Goal: Information Seeking & Learning: Learn about a topic

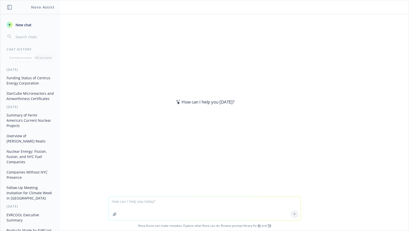
click at [135, 203] on textarea at bounding box center [205, 209] width 192 height 24
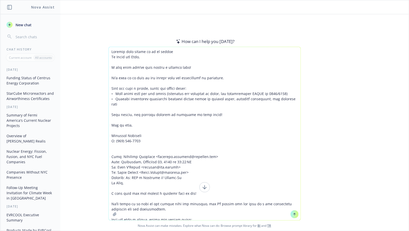
type textarea "Improve this follow up to my client Hi David and Mike, I hope that you’re both …"
click at [291, 215] on button at bounding box center [294, 214] width 8 height 8
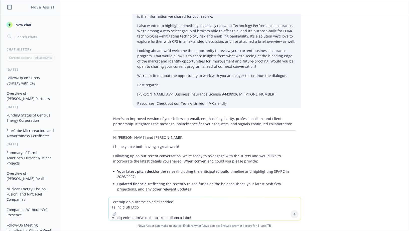
scroll to position [962, 0]
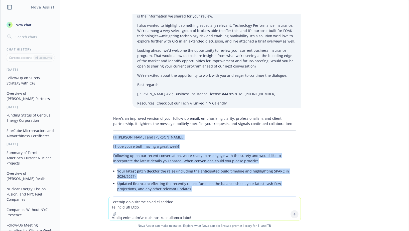
drag, startPoint x: 113, startPoint y: 48, endPoint x: 163, endPoint y: 147, distance: 111.0
click at [163, 147] on div "Here's an improved version of your follow-up email, emphasizing clarity, profes…" at bounding box center [204, 190] width 192 height 152
copy div "Hi David and Mike, I hope you’re both having a great week! Following up on our …"
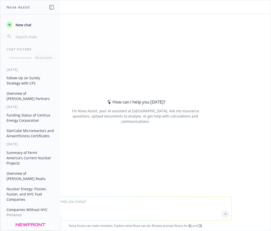
click at [25, 79] on button "Follow-Up on Surety Strategy with CFS" at bounding box center [31, 81] width 52 height 14
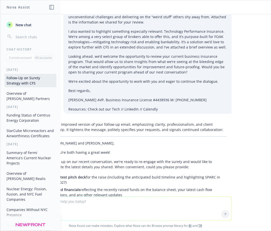
scroll to position [963, 0]
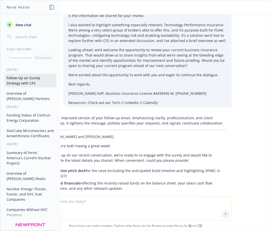
click at [27, 96] on button "Overview of [PERSON_NAME] Partners" at bounding box center [31, 96] width 52 height 14
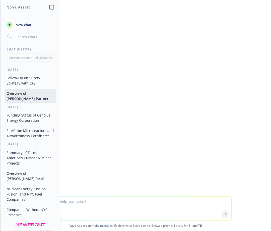
scroll to position [53, 0]
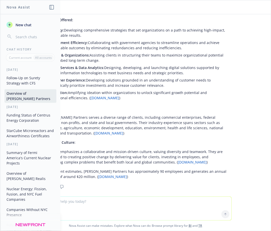
click at [50, 9] on icon "button" at bounding box center [51, 7] width 5 height 5
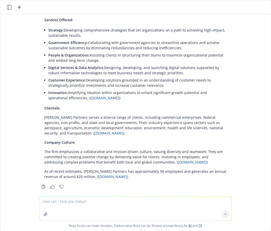
click at [78, 149] on p "The firm emphasizes a collaborative and mission-driven culture, valuing diversi…" at bounding box center [135, 157] width 182 height 16
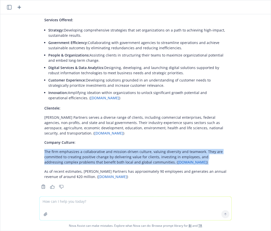
click at [78, 149] on p "The firm emphasizes a collaborative and mission-driven culture, valuing diversi…" at bounding box center [135, 157] width 182 height 16
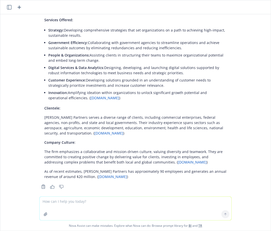
click at [74, 150] on p "The firm emphasizes a collaborative and mission-driven culture, valuing diversi…" at bounding box center [135, 157] width 182 height 16
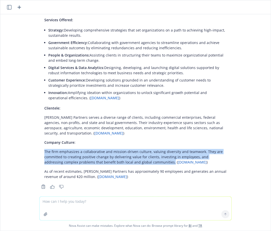
drag, startPoint x: 43, startPoint y: 145, endPoint x: 152, endPoint y: 157, distance: 110.0
click at [152, 157] on div "[PERSON_NAME] Partners is a mission-driven professional services firm specializ…" at bounding box center [135, 85] width 192 height 191
click at [152, 156] on p "The firm emphasizes a collaborative and mission-driven culture, valuing diversi…" at bounding box center [135, 157] width 182 height 16
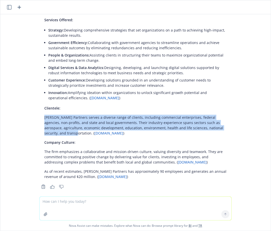
drag, startPoint x: 43, startPoint y: 111, endPoint x: 227, endPoint y: 122, distance: 183.8
click at [227, 122] on div "[PERSON_NAME] Partners is a mission-driven professional services firm specializ…" at bounding box center [135, 85] width 192 height 191
drag, startPoint x: 227, startPoint y: 122, endPoint x: 44, endPoint y: 113, distance: 183.0
click at [44, 113] on div "[PERSON_NAME] Partners is a mission-driven professional services firm specializ…" at bounding box center [135, 85] width 192 height 191
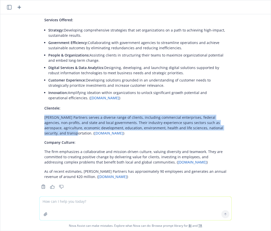
click at [44, 113] on div "[PERSON_NAME] Partners is a mission-driven professional services firm specializ…" at bounding box center [135, 85] width 192 height 191
drag, startPoint x: 43, startPoint y: 112, endPoint x: 230, endPoint y: 121, distance: 186.9
click at [230, 121] on div "[PERSON_NAME] Partners is a mission-driven professional services firm specializ…" at bounding box center [135, 85] width 192 height 191
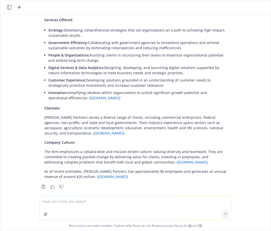
click at [184, 117] on p "[PERSON_NAME] Partners serves a diverse range of clients, including commercial …" at bounding box center [135, 125] width 182 height 21
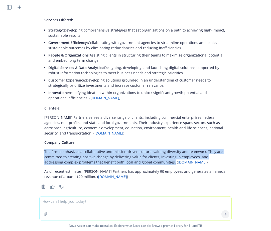
drag, startPoint x: 43, startPoint y: 146, endPoint x: 152, endPoint y: 157, distance: 110.2
click at [152, 157] on div "[PERSON_NAME] Partners is a mission-driven professional services firm specializ…" at bounding box center [135, 85] width 192 height 191
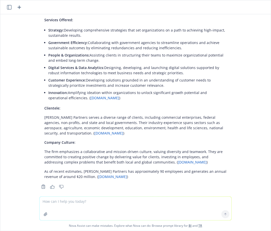
click at [127, 154] on p "The firm emphasizes a collaborative and mission-driven culture, valuing diversi…" at bounding box center [135, 157] width 182 height 16
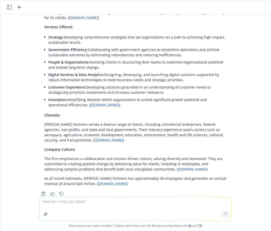
scroll to position [45, 0]
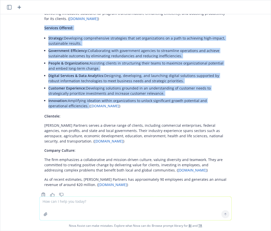
drag, startPoint x: 44, startPoint y: 23, endPoint x: 67, endPoint y: 100, distance: 80.8
click at [67, 100] on div "[PERSON_NAME] Partners is a mission-driven professional services firm specializ…" at bounding box center [135, 93] width 192 height 191
click at [65, 79] on li "Digital Services & Data Analytics: Designing, developing, and launching digital…" at bounding box center [137, 78] width 178 height 13
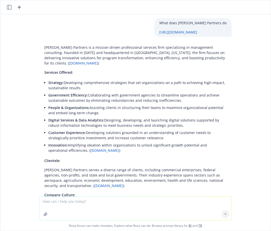
scroll to position [0, 0]
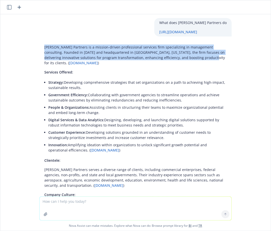
drag, startPoint x: 44, startPoint y: 47, endPoint x: 170, endPoint y: 59, distance: 126.9
click at [170, 59] on div "[PERSON_NAME] Partners is a mission-driven professional services firm specializ…" at bounding box center [135, 138] width 192 height 191
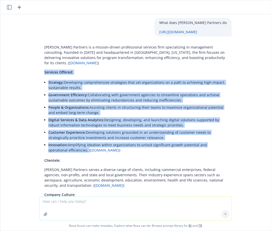
drag, startPoint x: 44, startPoint y: 67, endPoint x: 67, endPoint y: 143, distance: 78.8
click at [67, 143] on div "[PERSON_NAME] Partners is a mission-driven professional services firm specializ…" at bounding box center [135, 138] width 192 height 191
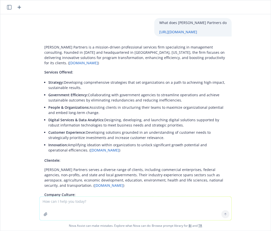
click at [64, 122] on li "Digital Services & Data Analytics: Designing, developing, and launching digital…" at bounding box center [137, 122] width 178 height 13
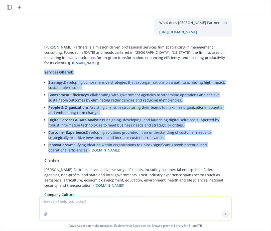
drag, startPoint x: 44, startPoint y: 66, endPoint x: 67, endPoint y: 145, distance: 81.7
click at [67, 145] on div "[PERSON_NAME] Partners is a mission-driven professional services firm specializ…" at bounding box center [135, 138] width 192 height 191
click at [95, 118] on span "Digital Services & Data Analytics:" at bounding box center [76, 120] width 56 height 5
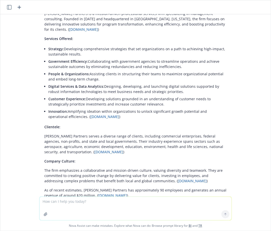
scroll to position [53, 0]
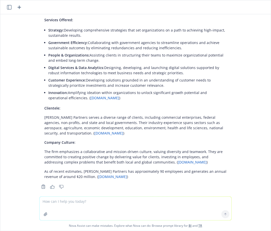
click at [92, 90] on p "Innovation: Amplifying ideation within organizations to unlock significant grow…" at bounding box center [137, 95] width 178 height 11
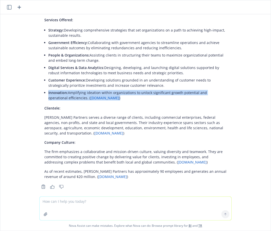
click at [92, 90] on p "Innovation: Amplifying ideation within organizations to unlock significant grow…" at bounding box center [137, 95] width 178 height 11
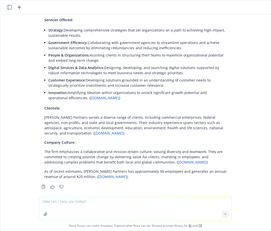
click at [76, 90] on p "Innovation: Amplifying ideation within organizations to unlock significant grow…" at bounding box center [137, 95] width 178 height 11
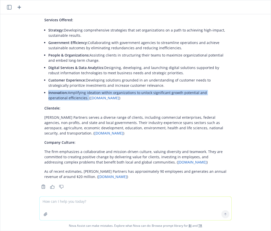
drag, startPoint x: 47, startPoint y: 86, endPoint x: 67, endPoint y: 92, distance: 20.4
click at [67, 92] on div "[PERSON_NAME] Partners is a mission-driven professional services firm specializ…" at bounding box center [135, 85] width 192 height 191
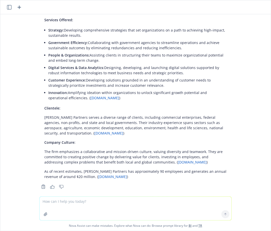
click at [65, 92] on p "Innovation: Amplifying ideation within organizations to unlock significant grow…" at bounding box center [137, 95] width 178 height 11
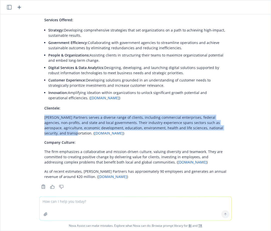
drag, startPoint x: 43, startPoint y: 112, endPoint x: 227, endPoint y: 122, distance: 184.7
click at [228, 122] on div "[PERSON_NAME] Partners is a mission-driven professional services firm specializ…" at bounding box center [135, 85] width 192 height 191
click at [227, 122] on div "[PERSON_NAME] Partners is a mission-driven professional services firm specializ…" at bounding box center [135, 85] width 192 height 191
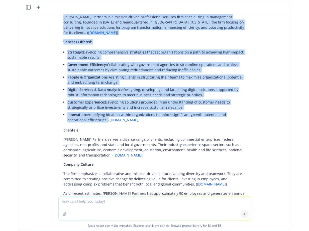
scroll to position [23, 0]
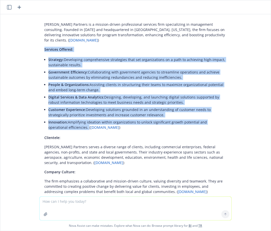
drag, startPoint x: 67, startPoint y: 93, endPoint x: 42, endPoint y: 41, distance: 57.6
click at [42, 41] on div "[PERSON_NAME] Partners is a mission-driven professional services firm specializ…" at bounding box center [135, 115] width 192 height 191
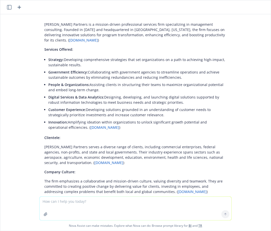
click at [43, 43] on div "[PERSON_NAME] Partners is a mission-driven professional services firm specializ…" at bounding box center [135, 115] width 192 height 191
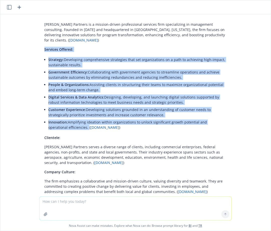
drag, startPoint x: 44, startPoint y: 43, endPoint x: 67, endPoint y: 120, distance: 80.7
click at [67, 120] on div "[PERSON_NAME] Partners is a mission-driven professional services firm specializ…" at bounding box center [135, 115] width 192 height 191
click at [69, 95] on span "Digital Services & Data Analytics:" at bounding box center [76, 97] width 56 height 5
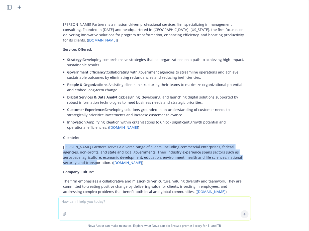
drag, startPoint x: 65, startPoint y: 140, endPoint x: 252, endPoint y: 152, distance: 187.1
click at [253, 152] on div "[PERSON_NAME] Partners is a mission-driven professional services firm specializ…" at bounding box center [154, 120] width 200 height 200
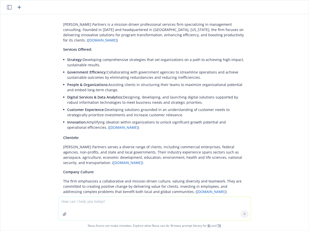
click at [241, 150] on p "[PERSON_NAME] Partners serves a diverse range of clients, including commercial …" at bounding box center [154, 154] width 182 height 21
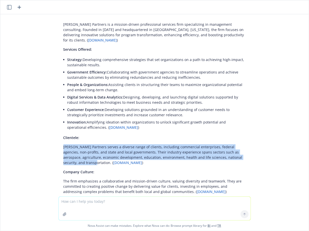
drag, startPoint x: 247, startPoint y: 152, endPoint x: 48, endPoint y: 141, distance: 198.8
click at [48, 141] on div "What does [PERSON_NAME] Partners do [URL][DOMAIN_NAME] [PERSON_NAME] Partners i…" at bounding box center [154, 105] width 308 height 182
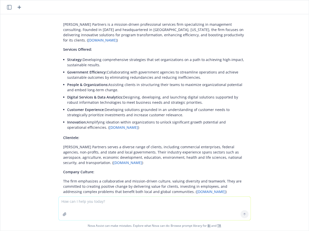
click at [56, 141] on div "[PERSON_NAME] Partners is a mission-driven professional services firm specializ…" at bounding box center [154, 120] width 200 height 200
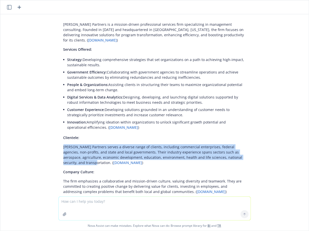
drag, startPoint x: 62, startPoint y: 141, endPoint x: 256, endPoint y: 151, distance: 194.8
click at [256, 151] on div "What does [PERSON_NAME] Partners do [URL][DOMAIN_NAME] [PERSON_NAME] Partners i…" at bounding box center [154, 105] width 308 height 182
click at [242, 150] on p "[PERSON_NAME] Partners serves a diverse range of clients, including commercial …" at bounding box center [154, 154] width 182 height 21
drag, startPoint x: 244, startPoint y: 151, endPoint x: 57, endPoint y: 139, distance: 187.9
click at [57, 139] on div "[PERSON_NAME] Partners is a mission-driven professional services firm specializ…" at bounding box center [154, 120] width 200 height 200
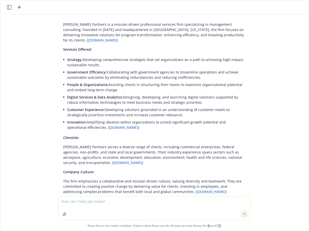
click at [61, 140] on div "[PERSON_NAME] Partners is a mission-driven professional services firm specializ…" at bounding box center [154, 115] width 192 height 191
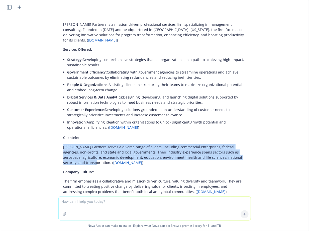
drag, startPoint x: 61, startPoint y: 139, endPoint x: 248, endPoint y: 154, distance: 187.5
click at [248, 154] on div "[PERSON_NAME] Partners is a mission-driven professional services firm specializ…" at bounding box center [154, 115] width 192 height 191
drag, startPoint x: 248, startPoint y: 153, endPoint x: 37, endPoint y: 142, distance: 210.7
click at [37, 142] on div "What does [PERSON_NAME] Partners do [URL][DOMAIN_NAME] [PERSON_NAME] Partners i…" at bounding box center [154, 105] width 308 height 182
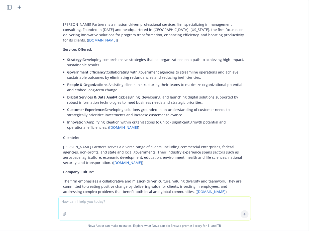
click at [38, 142] on div "What does [PERSON_NAME] Partners do [URL][DOMAIN_NAME] [PERSON_NAME] Partners i…" at bounding box center [154, 105] width 308 height 182
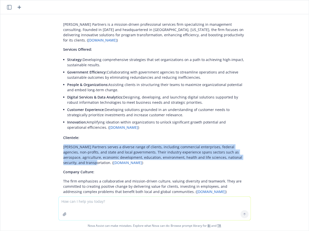
drag, startPoint x: 61, startPoint y: 140, endPoint x: 261, endPoint y: 151, distance: 199.8
click at [262, 151] on div "What does [PERSON_NAME] Partners do [URL][DOMAIN_NAME] [PERSON_NAME] Partners i…" at bounding box center [154, 105] width 308 height 182
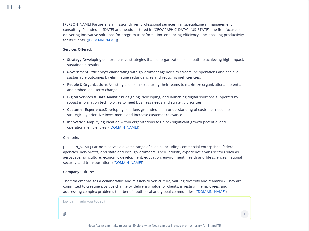
click at [237, 149] on p "[PERSON_NAME] Partners serves a diverse range of clients, including commercial …" at bounding box center [154, 154] width 182 height 21
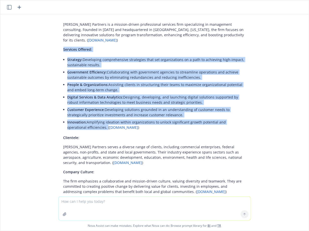
drag, startPoint x: 62, startPoint y: 44, endPoint x: 86, endPoint y: 124, distance: 83.1
click at [86, 124] on div "[PERSON_NAME] Partners is a mission-driven professional services firm specializ…" at bounding box center [154, 115] width 192 height 191
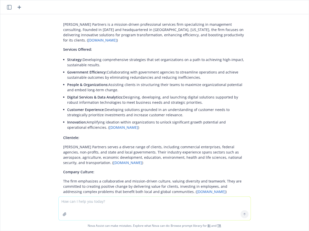
click at [84, 120] on span "Innovation:" at bounding box center [77, 122] width 20 height 5
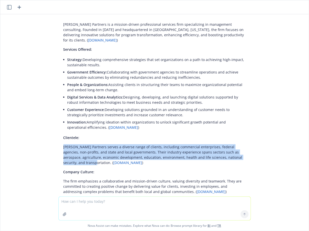
drag, startPoint x: 62, startPoint y: 140, endPoint x: 249, endPoint y: 152, distance: 187.6
click at [249, 152] on div "[PERSON_NAME] Partners is a mission-driven professional services firm specializ…" at bounding box center [154, 115] width 192 height 191
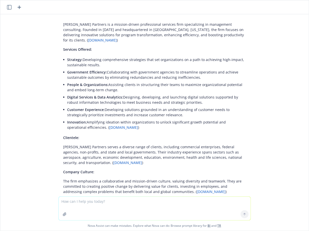
click at [199, 149] on p "[PERSON_NAME] Partners serves a diverse range of clients, including commercial …" at bounding box center [154, 154] width 182 height 21
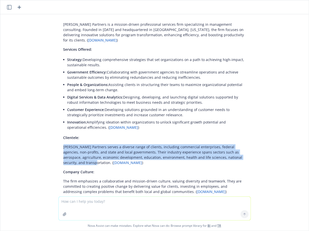
drag, startPoint x: 252, startPoint y: 152, endPoint x: 63, endPoint y: 141, distance: 189.1
click at [63, 141] on div "[PERSON_NAME] Partners is a mission-driven professional services firm specializ…" at bounding box center [154, 120] width 200 height 200
click at [63, 144] on p "[PERSON_NAME] Partners serves a diverse range of clients, including commercial …" at bounding box center [154, 154] width 182 height 21
drag, startPoint x: 63, startPoint y: 141, endPoint x: 248, endPoint y: 153, distance: 185.4
click at [248, 153] on div "[PERSON_NAME] Partners is a mission-driven professional services firm specializ…" at bounding box center [154, 115] width 192 height 191
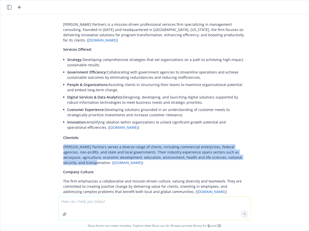
click at [246, 153] on div "[PERSON_NAME] Partners is a mission-driven professional services firm specializ…" at bounding box center [154, 115] width 192 height 191
drag, startPoint x: 246, startPoint y: 153, endPoint x: 55, endPoint y: 137, distance: 190.8
click at [55, 137] on div "[PERSON_NAME] Partners is a mission-driven professional services firm specializ…" at bounding box center [154, 120] width 200 height 200
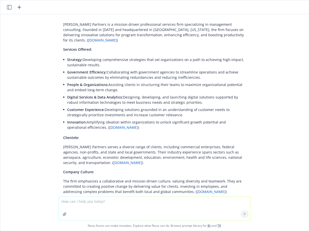
click at [55, 137] on div "[PERSON_NAME] Partners is a mission-driven professional services firm specializ…" at bounding box center [154, 120] width 200 height 200
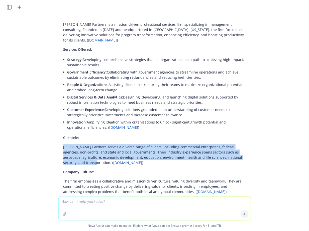
drag, startPoint x: 62, startPoint y: 141, endPoint x: 249, endPoint y: 151, distance: 187.7
click at [249, 152] on div "[PERSON_NAME] Partners is a mission-driven professional services firm specializ…" at bounding box center [154, 115] width 192 height 191
click at [247, 152] on div "[PERSON_NAME] Partners is a mission-driven professional services firm specializ…" at bounding box center [154, 115] width 192 height 191
drag, startPoint x: 63, startPoint y: 140, endPoint x: 255, endPoint y: 148, distance: 192.6
click at [256, 149] on div "What does [PERSON_NAME] Partners do [URL][DOMAIN_NAME] [PERSON_NAME] Partners i…" at bounding box center [154, 105] width 308 height 182
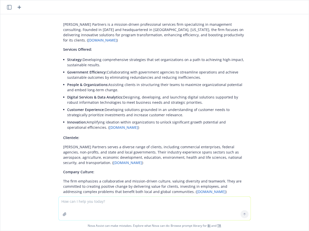
click at [246, 153] on div "[PERSON_NAME] Partners is a mission-driven professional services firm specializ…" at bounding box center [154, 115] width 192 height 191
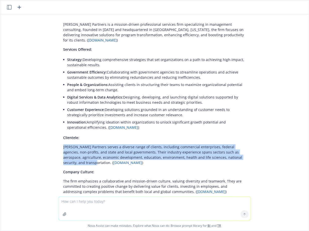
drag, startPoint x: 246, startPoint y: 153, endPoint x: 47, endPoint y: 140, distance: 199.4
click at [47, 140] on div "What does [PERSON_NAME] Partners do [URL][DOMAIN_NAME] [PERSON_NAME] Partners i…" at bounding box center [154, 105] width 308 height 182
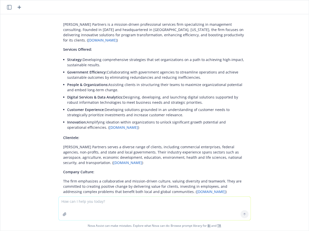
click at [65, 144] on p "[PERSON_NAME] Partners serves a diverse range of clients, including commercial …" at bounding box center [154, 154] width 182 height 21
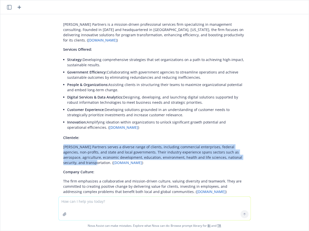
drag, startPoint x: 62, startPoint y: 141, endPoint x: 253, endPoint y: 153, distance: 191.9
click at [253, 153] on div "[PERSON_NAME] Partners is a mission-driven professional services firm specializ…" at bounding box center [154, 120] width 200 height 200
click at [211, 145] on p "[PERSON_NAME] Partners serves a diverse range of clients, including commercial …" at bounding box center [154, 154] width 182 height 21
drag, startPoint x: 63, startPoint y: 142, endPoint x: 250, endPoint y: 152, distance: 187.5
click at [250, 152] on div "[PERSON_NAME] Partners is a mission-driven professional services firm specializ…" at bounding box center [154, 115] width 192 height 191
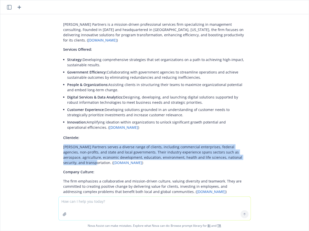
click at [236, 149] on p "[PERSON_NAME] Partners serves a diverse range of clients, including commercial …" at bounding box center [154, 154] width 182 height 21
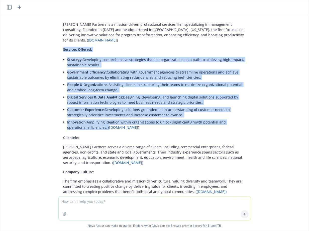
drag, startPoint x: 64, startPoint y: 44, endPoint x: 87, endPoint y: 120, distance: 79.3
click at [87, 120] on div "[PERSON_NAME] Partners is a mission-driven professional services firm specializ…" at bounding box center [154, 115] width 192 height 191
click at [86, 119] on li "Innovation: Amplifying ideation within organizations to unlock significant grow…" at bounding box center [156, 125] width 178 height 13
drag, startPoint x: 63, startPoint y: 44, endPoint x: 86, endPoint y: 124, distance: 82.9
click at [86, 124] on div "[PERSON_NAME] Partners is a mission-driven professional services firm specializ…" at bounding box center [154, 115] width 192 height 191
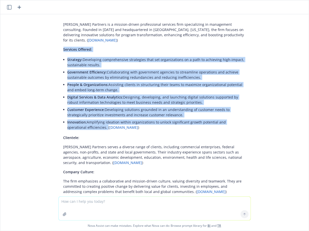
click at [87, 95] on span "Digital Services & Data Analytics:" at bounding box center [95, 97] width 56 height 5
drag, startPoint x: 87, startPoint y: 122, endPoint x: 62, endPoint y: 44, distance: 82.3
click at [62, 44] on div "[PERSON_NAME] Partners is a mission-driven professional services firm specializ…" at bounding box center [154, 115] width 192 height 191
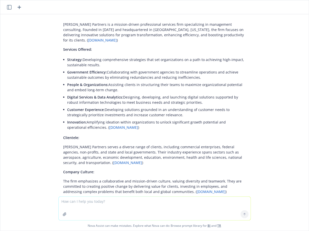
click at [63, 44] on div "[PERSON_NAME] Partners is a mission-driven professional services firm specializ…" at bounding box center [154, 115] width 192 height 191
drag, startPoint x: 63, startPoint y: 44, endPoint x: 87, endPoint y: 121, distance: 81.3
click at [87, 121] on div "[PERSON_NAME] Partners is a mission-driven professional services firm specializ…" at bounding box center [154, 115] width 192 height 191
click at [89, 107] on span "Customer Experience:" at bounding box center [86, 109] width 38 height 5
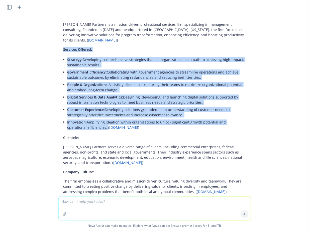
drag, startPoint x: 86, startPoint y: 122, endPoint x: 58, endPoint y: 44, distance: 83.0
click at [58, 44] on div "[PERSON_NAME] Partners is a mission-driven professional services firm specializ…" at bounding box center [154, 120] width 200 height 200
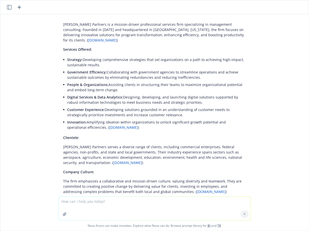
click at [61, 46] on div "[PERSON_NAME] Partners is a mission-driven professional services firm specializ…" at bounding box center [154, 115] width 192 height 191
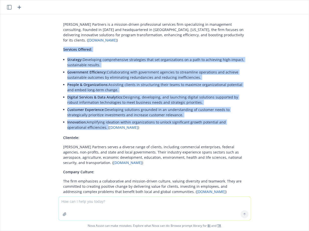
drag, startPoint x: 63, startPoint y: 43, endPoint x: 86, endPoint y: 124, distance: 84.0
click at [86, 124] on div "[PERSON_NAME] Partners is a mission-driven professional services firm specializ…" at bounding box center [154, 115] width 192 height 191
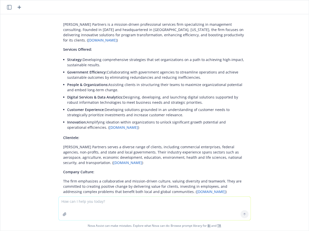
click at [85, 120] on p "Innovation: Amplifying ideation within organizations to unlock significant grow…" at bounding box center [156, 125] width 178 height 11
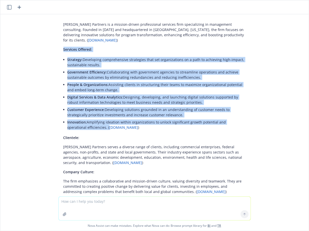
drag, startPoint x: 87, startPoint y: 123, endPoint x: 55, endPoint y: 45, distance: 83.7
click at [55, 45] on div "[PERSON_NAME] Partners is a mission-driven professional services firm specializ…" at bounding box center [154, 120] width 200 height 200
drag, startPoint x: 63, startPoint y: 44, endPoint x: 87, endPoint y: 123, distance: 82.0
click at [87, 123] on div "[PERSON_NAME] Partners is a mission-driven professional services firm specializ…" at bounding box center [154, 115] width 192 height 191
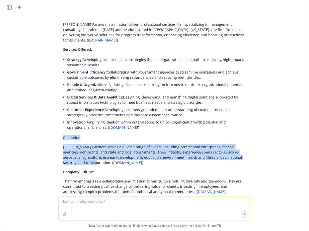
drag, startPoint x: 63, startPoint y: 131, endPoint x: 255, endPoint y: 153, distance: 193.2
click at [256, 153] on div "What does [PERSON_NAME] Partners do [URL][DOMAIN_NAME] [PERSON_NAME] Partners i…" at bounding box center [154, 105] width 308 height 182
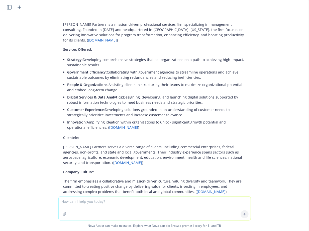
click at [245, 152] on div "[PERSON_NAME] Partners is a mission-driven professional services firm specializ…" at bounding box center [154, 115] width 192 height 191
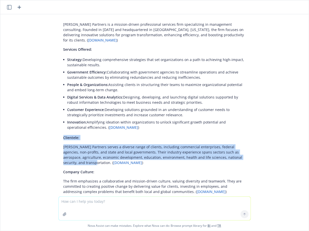
drag, startPoint x: 245, startPoint y: 152, endPoint x: 47, endPoint y: 131, distance: 199.1
click at [47, 131] on div "What does [PERSON_NAME] Partners do [URL][DOMAIN_NAME] [PERSON_NAME] Partners i…" at bounding box center [154, 105] width 308 height 182
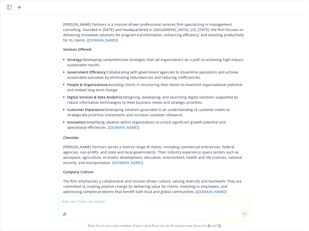
click at [63, 131] on div "[PERSON_NAME] Partners is a mission-driven professional services firm specializ…" at bounding box center [154, 115] width 192 height 191
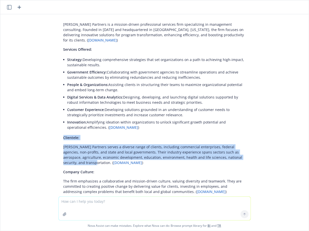
drag, startPoint x: 59, startPoint y: 131, endPoint x: 256, endPoint y: 152, distance: 197.4
click at [256, 152] on div "What does [PERSON_NAME] Partners do [URL][DOMAIN_NAME] [PERSON_NAME] Partners i…" at bounding box center [154, 105] width 308 height 182
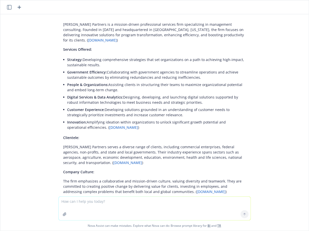
click at [247, 151] on div "[PERSON_NAME] Partners is a mission-driven professional services firm specializ…" at bounding box center [154, 115] width 192 height 191
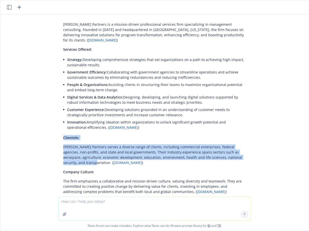
drag, startPoint x: 247, startPoint y: 151, endPoint x: 54, endPoint y: 129, distance: 194.7
click at [54, 129] on div "What does [PERSON_NAME] Partners do [URL][DOMAIN_NAME] [PERSON_NAME] Partners i…" at bounding box center [154, 105] width 308 height 182
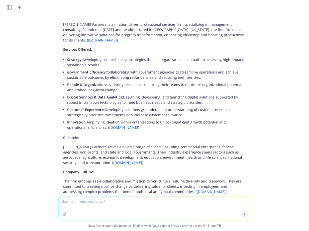
click at [66, 135] on span "Clientele:" at bounding box center [71, 137] width 16 height 5
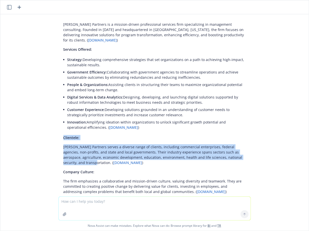
drag, startPoint x: 63, startPoint y: 131, endPoint x: 250, endPoint y: 153, distance: 188.5
click at [250, 153] on div "[PERSON_NAME] Partners is a mission-driven professional services firm specializ…" at bounding box center [154, 115] width 192 height 191
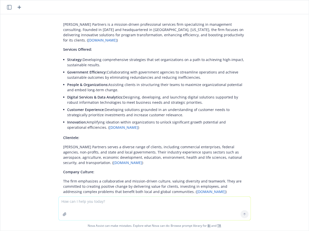
click at [233, 152] on p "[PERSON_NAME] Partners serves a diverse range of clients, including commercial …" at bounding box center [154, 154] width 182 height 21
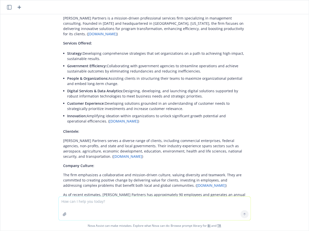
scroll to position [30, 0]
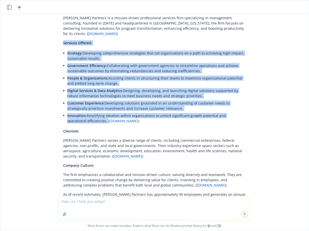
drag, startPoint x: 63, startPoint y: 37, endPoint x: 86, endPoint y: 116, distance: 83.1
click at [86, 116] on div "[PERSON_NAME] Partners is a mission-driven professional services firm specializ…" at bounding box center [154, 108] width 192 height 191
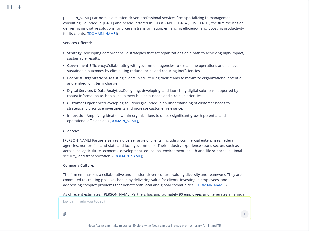
click at [86, 113] on p "Innovation: Amplifying ideation within organizations to unlock significant grow…" at bounding box center [156, 118] width 178 height 11
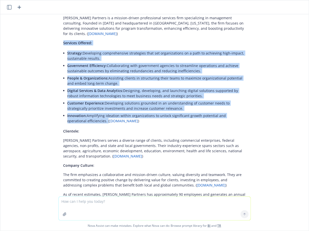
drag, startPoint x: 86, startPoint y: 115, endPoint x: 61, endPoint y: 38, distance: 81.5
click at [61, 38] on div "[PERSON_NAME] Partners is a mission-driven professional services firm specializ…" at bounding box center [154, 108] width 192 height 191
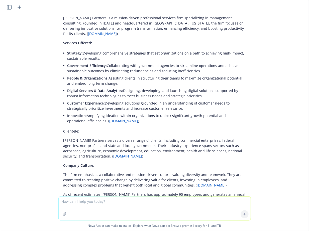
click at [81, 62] on li "Government Efficiency: Collaborating with government agencies to streamline ope…" at bounding box center [156, 68] width 178 height 13
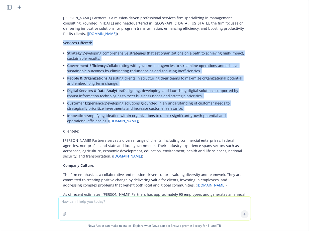
drag, startPoint x: 63, startPoint y: 38, endPoint x: 86, endPoint y: 114, distance: 80.4
click at [86, 114] on div "[PERSON_NAME] Partners is a mission-driven professional services firm specializ…" at bounding box center [154, 108] width 192 height 191
click at [106, 88] on span "Digital Services & Data Analytics:" at bounding box center [95, 90] width 56 height 5
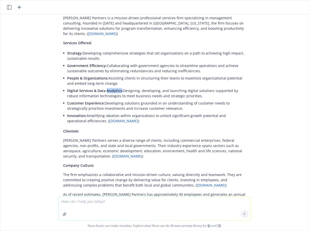
click at [106, 88] on span "Digital Services & Data Analytics:" at bounding box center [95, 90] width 56 height 5
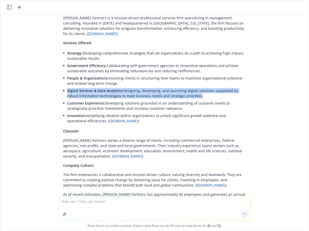
click at [106, 88] on span "Digital Services & Data Analytics:" at bounding box center [95, 90] width 56 height 5
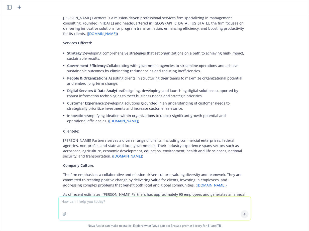
click at [95, 101] on p "Customer Experience: Developing solutions grounded in an understanding of custo…" at bounding box center [156, 106] width 178 height 11
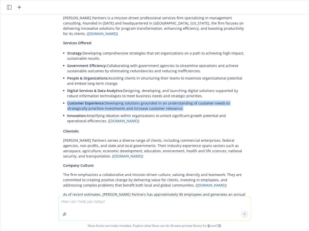
click at [95, 101] on p "Customer Experience: Developing solutions grounded in an understanding of custo…" at bounding box center [156, 106] width 178 height 11
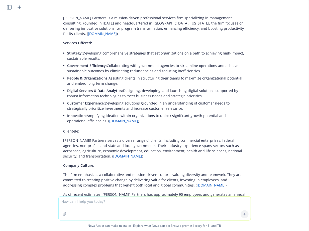
click at [79, 113] on span "Innovation:" at bounding box center [77, 115] width 20 height 5
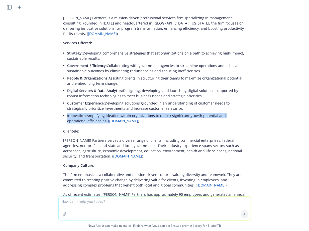
drag, startPoint x: 67, startPoint y: 110, endPoint x: 87, endPoint y: 118, distance: 21.5
click at [87, 118] on div "[PERSON_NAME] Partners is a mission-driven professional services firm specializ…" at bounding box center [154, 108] width 192 height 191
click at [87, 118] on p "Innovation: Amplifying ideation within organizations to unlock significant grow…" at bounding box center [156, 118] width 178 height 11
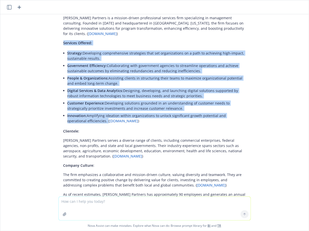
drag, startPoint x: 86, startPoint y: 116, endPoint x: 61, endPoint y: 39, distance: 80.8
click at [61, 39] on div "[PERSON_NAME] Partners is a mission-driven professional services firm specializ…" at bounding box center [154, 108] width 192 height 191
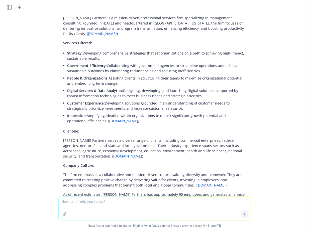
click at [62, 38] on div "[PERSON_NAME] Partners is a mission-driven professional services firm specializ…" at bounding box center [154, 108] width 192 height 191
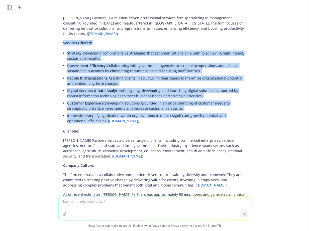
drag, startPoint x: 62, startPoint y: 38, endPoint x: 86, endPoint y: 114, distance: 80.1
click at [86, 114] on div "[PERSON_NAME] Partners is a mission-driven professional services firm specializ…" at bounding box center [154, 108] width 192 height 191
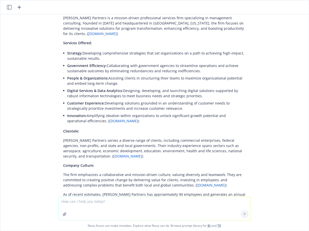
click at [87, 116] on p "Innovation: Amplifying ideation within organizations to unlock significant grow…" at bounding box center [156, 118] width 178 height 11
drag, startPoint x: 87, startPoint y: 116, endPoint x: 61, endPoint y: 35, distance: 85.6
click at [61, 35] on div "[PERSON_NAME] Partners is a mission-driven professional services firm specializ…" at bounding box center [154, 108] width 192 height 191
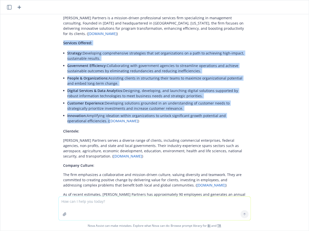
drag, startPoint x: 64, startPoint y: 37, endPoint x: 86, endPoint y: 116, distance: 82.1
click at [86, 116] on div "[PERSON_NAME] Partners is a mission-driven professional services firm specializ…" at bounding box center [154, 108] width 192 height 191
click at [101, 101] on p "Customer Experience: Developing solutions grounded in an understanding of custo…" at bounding box center [156, 106] width 178 height 11
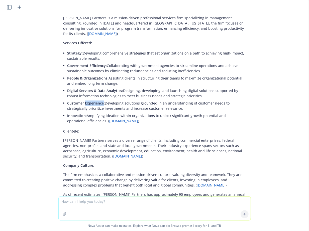
click at [101, 101] on p "Customer Experience: Developing solutions grounded in an understanding of custo…" at bounding box center [156, 106] width 178 height 11
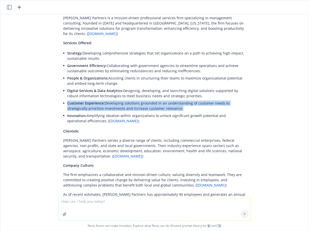
click at [101, 101] on p "Customer Experience: Developing solutions grounded in an understanding of custo…" at bounding box center [156, 106] width 178 height 11
click at [95, 101] on span "Customer Experience:" at bounding box center [86, 103] width 38 height 5
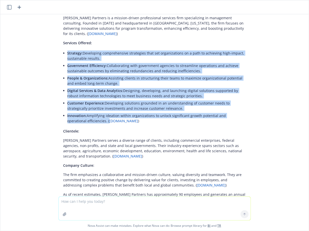
drag, startPoint x: 87, startPoint y: 116, endPoint x: 59, endPoint y: 44, distance: 77.6
click at [59, 44] on div "[PERSON_NAME] Partners is a mission-driven professional services firm specializ…" at bounding box center [154, 108] width 192 height 191
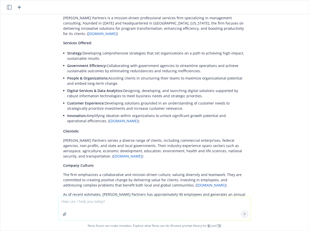
click at [69, 54] on p "Strategy: Developing comprehensive strategies that set organizations on a path …" at bounding box center [156, 56] width 178 height 11
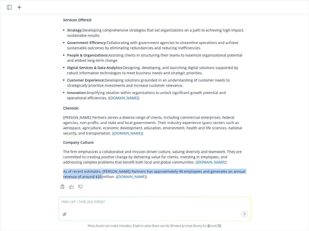
drag, startPoint x: 61, startPoint y: 166, endPoint x: 96, endPoint y: 172, distance: 35.2
click at [96, 172] on div "[PERSON_NAME] Partners is a mission-driven professional services firm specializ…" at bounding box center [154, 85] width 192 height 191
click at [90, 169] on p "As of recent estimates, [PERSON_NAME] Partners has approximately 90 employees a…" at bounding box center [154, 174] width 182 height 11
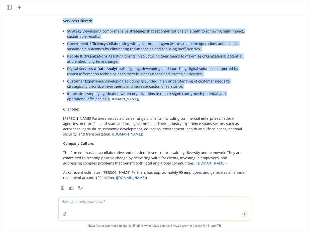
scroll to position [51, 0]
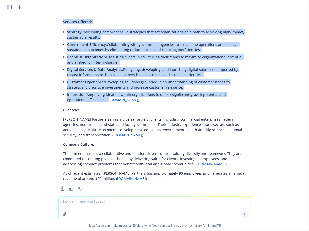
drag, startPoint x: 87, startPoint y: 93, endPoint x: 63, endPoint y: 17, distance: 79.1
click at [63, 17] on div "[PERSON_NAME] Partners is a mission-driven professional services firm specializ…" at bounding box center [154, 87] width 192 height 191
click at [96, 66] on li "Digital Services & Data Analytics: Designing, developing, and launching digital…" at bounding box center [156, 72] width 178 height 13
drag, startPoint x: 64, startPoint y: 17, endPoint x: 86, endPoint y: 94, distance: 80.1
click at [86, 94] on div "[PERSON_NAME] Partners is a mission-driven professional services firm specializ…" at bounding box center [154, 87] width 192 height 191
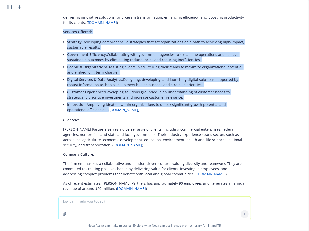
scroll to position [37, 0]
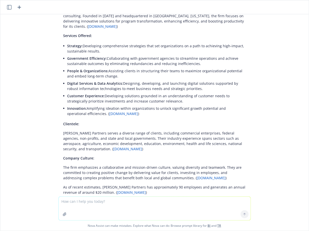
click at [115, 137] on p "[PERSON_NAME] Partners serves a diverse range of clients, including commercial …" at bounding box center [154, 141] width 182 height 21
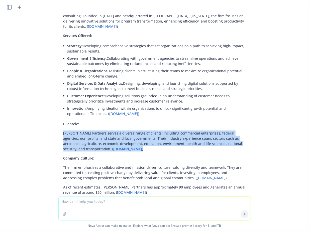
click at [115, 137] on p "[PERSON_NAME] Partners serves a diverse range of clients, including commercial …" at bounding box center [154, 141] width 182 height 21
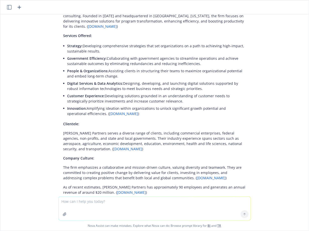
click at [121, 135] on p "[PERSON_NAME] Partners serves a diverse range of clients, including commercial …" at bounding box center [154, 141] width 182 height 21
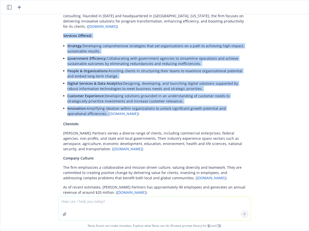
drag, startPoint x: 63, startPoint y: 30, endPoint x: 86, endPoint y: 106, distance: 80.0
click at [86, 106] on div "[PERSON_NAME] Partners is a mission-driven professional services firm specializ…" at bounding box center [154, 101] width 192 height 191
click at [66, 33] on span "Services Offered:" at bounding box center [77, 35] width 29 height 5
drag, startPoint x: 63, startPoint y: 30, endPoint x: 86, endPoint y: 108, distance: 81.2
click at [86, 108] on div "[PERSON_NAME] Partners is a mission-driven professional services firm specializ…" at bounding box center [154, 101] width 192 height 191
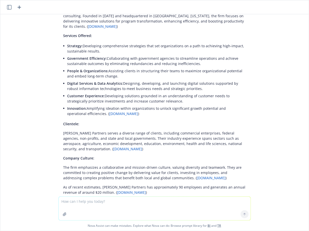
click at [68, 34] on div "[PERSON_NAME] Partners is a mission-driven professional services firm specializ…" at bounding box center [154, 101] width 192 height 191
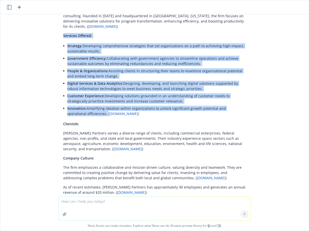
drag, startPoint x: 63, startPoint y: 31, endPoint x: 86, endPoint y: 107, distance: 79.7
click at [86, 107] on div "[PERSON_NAME] Partners is a mission-driven professional services firm specializ…" at bounding box center [154, 101] width 192 height 191
click at [70, 106] on span "Innovation:" at bounding box center [77, 108] width 20 height 5
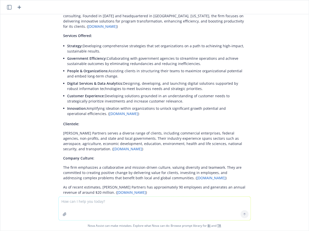
click at [74, 94] on p "Customer Experience: Developing solutions grounded in an understanding of custo…" at bounding box center [156, 98] width 178 height 11
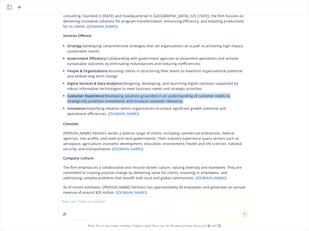
click at [74, 94] on p "Customer Experience: Developing solutions grounded in an understanding of custo…" at bounding box center [156, 98] width 178 height 11
click at [73, 95] on p "Customer Experience: Developing solutions grounded in an understanding of custo…" at bounding box center [156, 98] width 178 height 11
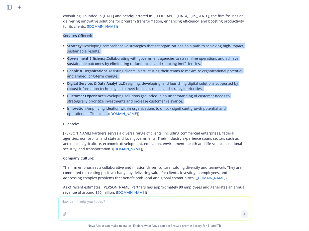
drag, startPoint x: 86, startPoint y: 109, endPoint x: 61, endPoint y: 31, distance: 81.6
click at [61, 31] on div "[PERSON_NAME] Partners is a mission-driven professional services firm specializ…" at bounding box center [154, 101] width 192 height 191
click at [94, 69] on span "People & Organizations:" at bounding box center [87, 71] width 41 height 5
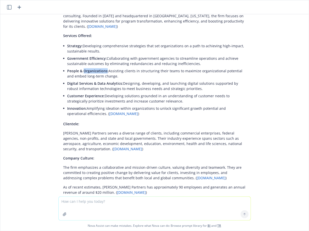
click at [94, 69] on span "People & Organizations:" at bounding box center [87, 71] width 41 height 5
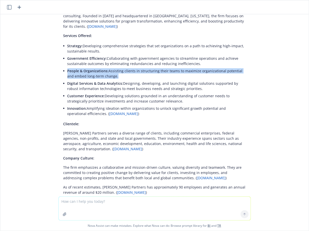
click at [94, 69] on span "People & Organizations:" at bounding box center [87, 71] width 41 height 5
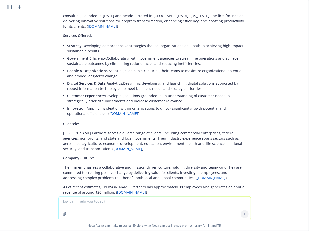
click at [87, 81] on p "Digital Services & Data Analytics: Designing, developing, and launching digital…" at bounding box center [156, 86] width 178 height 11
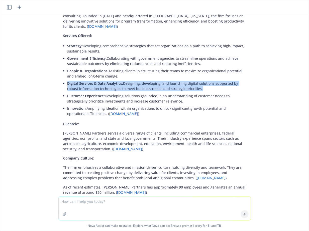
click at [87, 81] on p "Digital Services & Data Analytics: Designing, developing, and launching digital…" at bounding box center [156, 86] width 178 height 11
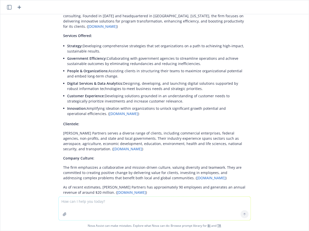
click at [91, 61] on p "Government Efficiency: Collaborating with government agencies to streamline ope…" at bounding box center [156, 61] width 178 height 11
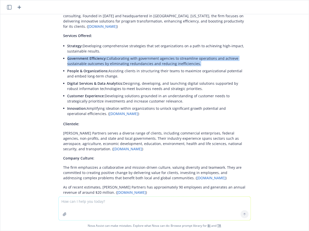
click at [91, 61] on p "Government Efficiency: Collaborating with government agencies to streamline ope…" at bounding box center [156, 61] width 178 height 11
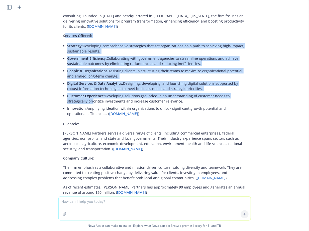
drag, startPoint x: 64, startPoint y: 30, endPoint x: 91, endPoint y: 97, distance: 72.1
click at [91, 97] on div "[PERSON_NAME] Partners is a mission-driven professional services firm specializ…" at bounding box center [154, 101] width 192 height 191
click at [62, 34] on div "[PERSON_NAME] Partners is a mission-driven professional services firm specializ…" at bounding box center [154, 101] width 192 height 191
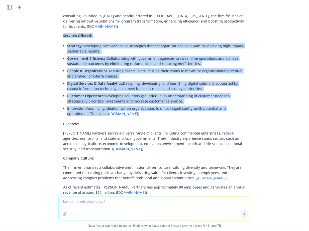
drag, startPoint x: 64, startPoint y: 29, endPoint x: 86, endPoint y: 108, distance: 82.3
click at [86, 108] on div "[PERSON_NAME] Partners is a mission-driven professional services firm specializ…" at bounding box center [154, 101] width 192 height 191
click at [81, 93] on p "Customer Experience: Developing solutions grounded in an understanding of custo…" at bounding box center [156, 98] width 178 height 11
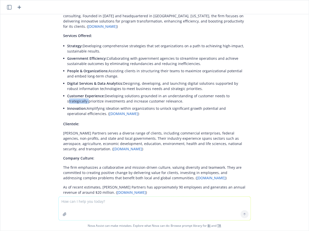
click at [81, 93] on p "Customer Experience: Developing solutions grounded in an understanding of custo…" at bounding box center [156, 98] width 178 height 11
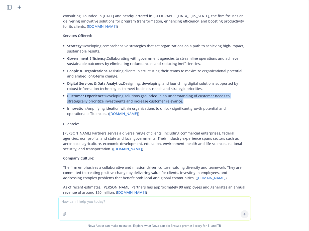
click at [81, 93] on p "Customer Experience: Developing solutions grounded in an understanding of custo…" at bounding box center [156, 98] width 178 height 11
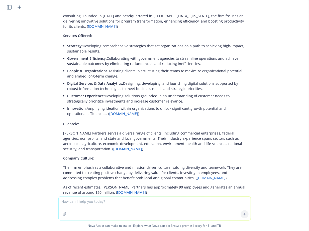
click at [82, 81] on p "Digital Services & Data Analytics: Designing, developing, and launching digital…" at bounding box center [156, 86] width 178 height 11
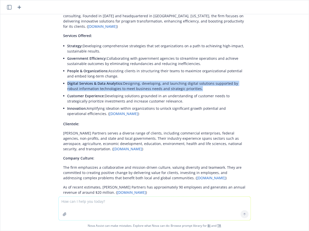
click at [82, 81] on p "Digital Services & Data Analytics: Designing, developing, and launching digital…" at bounding box center [156, 86] width 178 height 11
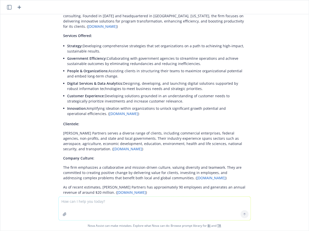
click at [82, 71] on p "People & Organizations: Assisting clients in structuring their teams to maximiz…" at bounding box center [156, 73] width 178 height 11
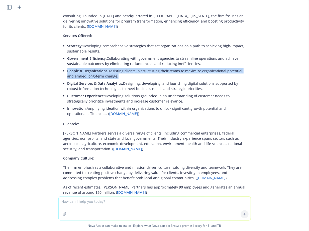
click at [82, 71] on p "People & Organizations: Assisting clients in structuring their teams to maximiz…" at bounding box center [156, 73] width 178 height 11
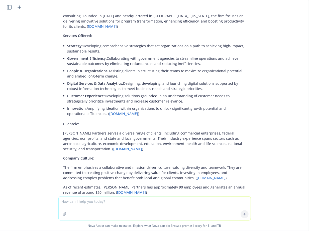
click at [188, 67] on li "People & Organizations: Assisting clients in structuring their teams to maximiz…" at bounding box center [156, 73] width 178 height 13
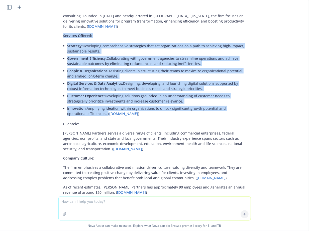
drag, startPoint x: 63, startPoint y: 30, endPoint x: 86, endPoint y: 109, distance: 83.2
click at [86, 109] on div "[PERSON_NAME] Partners is a mission-driven professional services firm specializ…" at bounding box center [154, 101] width 192 height 191
click at [101, 81] on span "Digital Services & Data Analytics:" at bounding box center [95, 83] width 56 height 5
drag, startPoint x: 63, startPoint y: 31, endPoint x: 86, endPoint y: 109, distance: 81.4
click at [86, 109] on div "[PERSON_NAME] Partners is a mission-driven professional services firm specializ…" at bounding box center [154, 101] width 192 height 191
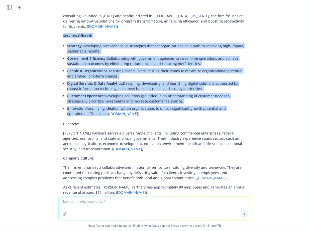
click at [63, 49] on div "[PERSON_NAME] Partners is a mission-driven professional services firm specializ…" at bounding box center [154, 101] width 192 height 191
drag, startPoint x: 63, startPoint y: 30, endPoint x: 86, endPoint y: 107, distance: 80.8
click at [86, 107] on div "[PERSON_NAME] Partners is a mission-driven professional services firm specializ…" at bounding box center [154, 101] width 192 height 191
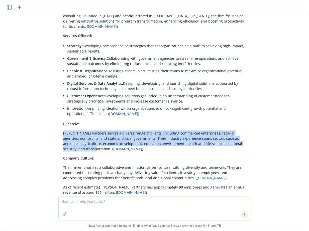
drag, startPoint x: 64, startPoint y: 127, endPoint x: 294, endPoint y: 136, distance: 230.7
click at [271, 136] on div "What does [PERSON_NAME] Partners do [URL][DOMAIN_NAME] [PERSON_NAME] Partners i…" at bounding box center [154, 105] width 308 height 182
click at [160, 131] on p "[PERSON_NAME] Partners serves a diverse range of clients, including commercial …" at bounding box center [154, 141] width 182 height 21
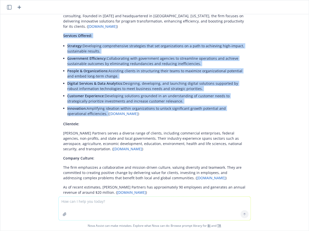
drag, startPoint x: 63, startPoint y: 30, endPoint x: 86, endPoint y: 107, distance: 80.6
click at [87, 107] on div "[PERSON_NAME] Partners is a mission-driven professional services firm specializ…" at bounding box center [154, 101] width 192 height 191
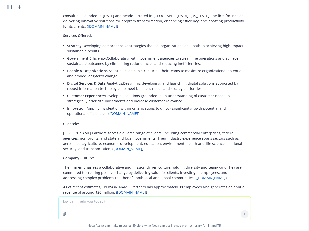
click at [83, 80] on li "Digital Services & Data Analytics: Designing, developing, and launching digital…" at bounding box center [156, 86] width 178 height 13
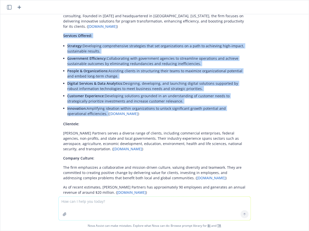
drag, startPoint x: 64, startPoint y: 29, endPoint x: 86, endPoint y: 108, distance: 82.5
click at [86, 108] on div "[PERSON_NAME] Partners is a mission-driven professional services firm specializ…" at bounding box center [154, 101] width 192 height 191
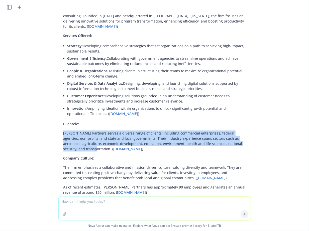
drag, startPoint x: 62, startPoint y: 127, endPoint x: 266, endPoint y: 136, distance: 203.7
click at [266, 137] on div "What does [PERSON_NAME] Partners do [URL][DOMAIN_NAME] [PERSON_NAME] Partners i…" at bounding box center [154, 105] width 308 height 182
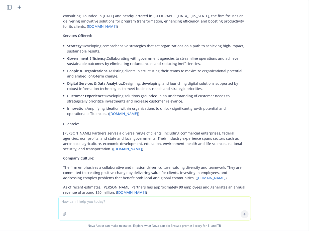
click at [102, 121] on p "Clientele:" at bounding box center [154, 123] width 182 height 5
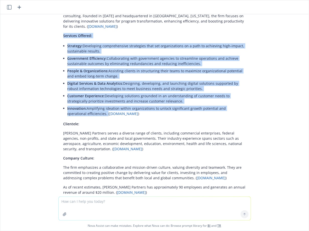
drag, startPoint x: 63, startPoint y: 29, endPoint x: 87, endPoint y: 108, distance: 82.7
click at [87, 108] on div "[PERSON_NAME] Partners is a mission-driven professional services firm specializ…" at bounding box center [154, 101] width 192 height 191
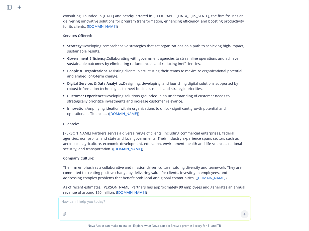
click at [70, 56] on p "Government Efficiency: Collaborating with government agencies to streamline ope…" at bounding box center [156, 61] width 178 height 11
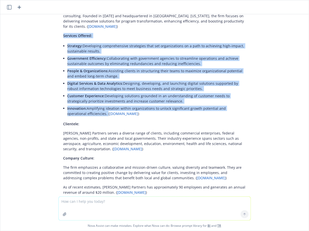
drag, startPoint x: 64, startPoint y: 30, endPoint x: 86, endPoint y: 107, distance: 80.2
click at [86, 107] on div "[PERSON_NAME] Partners is a mission-driven professional services firm specializ…" at bounding box center [154, 101] width 192 height 191
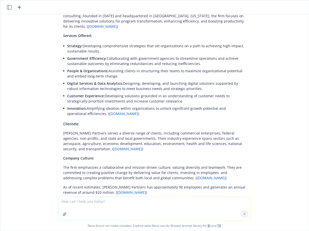
click at [100, 131] on p "[PERSON_NAME] Partners serves a diverse range of clients, including commercial …" at bounding box center [154, 141] width 182 height 21
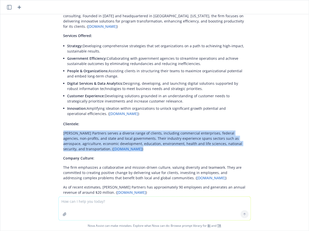
click at [100, 131] on p "[PERSON_NAME] Partners serves a diverse range of clients, including commercial …" at bounding box center [154, 141] width 182 height 21
click at [85, 131] on p "[PERSON_NAME] Partners serves a diverse range of clients, including commercial …" at bounding box center [154, 141] width 182 height 21
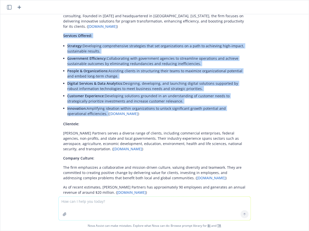
drag, startPoint x: 86, startPoint y: 108, endPoint x: 61, endPoint y: 30, distance: 82.1
click at [61, 30] on div "[PERSON_NAME] Partners is a mission-driven professional services firm specializ…" at bounding box center [154, 101] width 192 height 191
click at [63, 30] on div "[PERSON_NAME] Partners is a mission-driven professional services firm specializ…" at bounding box center [154, 101] width 192 height 191
drag, startPoint x: 64, startPoint y: 30, endPoint x: 86, endPoint y: 109, distance: 82.0
click at [86, 109] on div "[PERSON_NAME] Partners is a mission-driven professional services firm specializ…" at bounding box center [154, 101] width 192 height 191
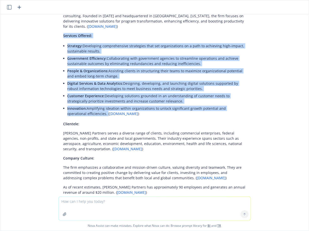
click at [80, 107] on p "Innovation: Amplifying ideation within organizations to unlock significant grow…" at bounding box center [156, 111] width 178 height 11
drag, startPoint x: 86, startPoint y: 109, endPoint x: 61, endPoint y: 29, distance: 84.5
click at [61, 29] on div "[PERSON_NAME] Partners is a mission-driven professional services firm specializ…" at bounding box center [154, 101] width 192 height 191
drag, startPoint x: 63, startPoint y: 29, endPoint x: 86, endPoint y: 108, distance: 82.0
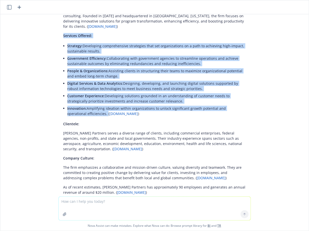
click at [86, 108] on div "[PERSON_NAME] Partners is a mission-driven professional services firm specializ…" at bounding box center [154, 101] width 192 height 191
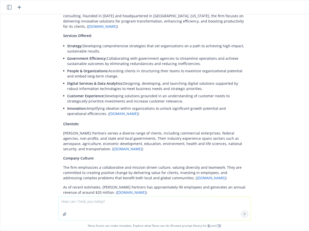
click at [82, 56] on span "Government Efficiency:" at bounding box center [87, 58] width 40 height 5
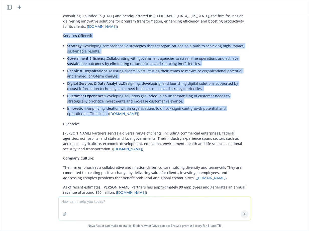
drag, startPoint x: 63, startPoint y: 30, endPoint x: 86, endPoint y: 109, distance: 82.8
click at [86, 109] on div "[PERSON_NAME] Partners is a mission-driven professional services firm specializ…" at bounding box center [154, 101] width 192 height 191
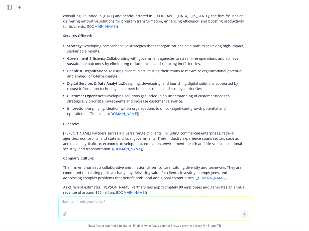
click at [97, 165] on p "The firm emphasizes a collaborative and mission-driven culture, valuing diversi…" at bounding box center [154, 173] width 182 height 16
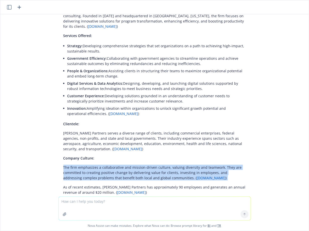
click at [97, 165] on p "The firm emphasizes a collaborative and mission-driven culture, valuing diversi…" at bounding box center [154, 173] width 182 height 16
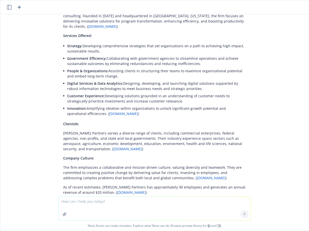
click at [87, 166] on p "The firm emphasizes a collaborative and mission-driven culture, valuing diversi…" at bounding box center [154, 173] width 182 height 16
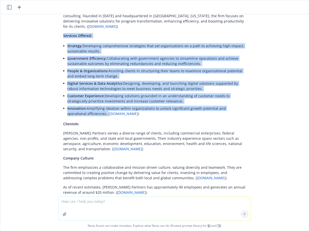
drag, startPoint x: 63, startPoint y: 30, endPoint x: 86, endPoint y: 107, distance: 80.2
click at [86, 108] on div "[PERSON_NAME] Partners is a mission-driven professional services firm specializ…" at bounding box center [154, 101] width 192 height 191
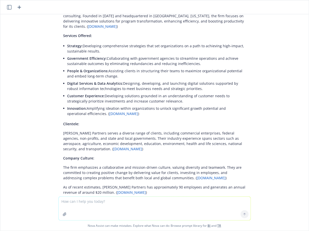
click at [87, 81] on span "Digital Services & Data Analytics:" at bounding box center [95, 83] width 56 height 5
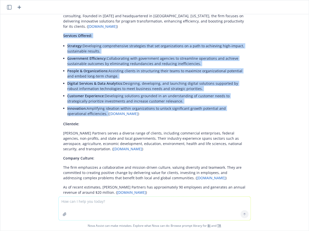
drag, startPoint x: 63, startPoint y: 30, endPoint x: 86, endPoint y: 109, distance: 83.0
click at [86, 109] on div "[PERSON_NAME] Partners is a mission-driven professional services firm specializ…" at bounding box center [154, 101] width 192 height 191
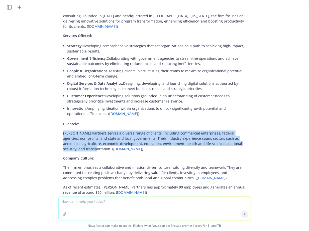
drag, startPoint x: 63, startPoint y: 127, endPoint x: 260, endPoint y: 139, distance: 196.6
click at [260, 139] on div "What does [PERSON_NAME] Partners do [URL][DOMAIN_NAME] [PERSON_NAME] Partners i…" at bounding box center [154, 105] width 308 height 182
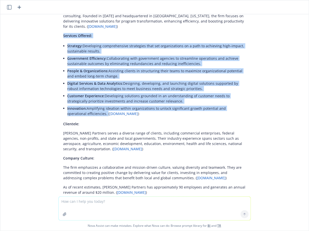
drag, startPoint x: 61, startPoint y: 28, endPoint x: 87, endPoint y: 107, distance: 82.8
click at [87, 107] on div "[PERSON_NAME] Partners is a mission-driven professional services firm specializ…" at bounding box center [154, 101] width 192 height 191
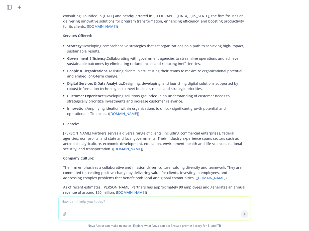
click at [91, 131] on p "[PERSON_NAME] Partners serves a diverse range of clients, including commercial …" at bounding box center [154, 141] width 182 height 21
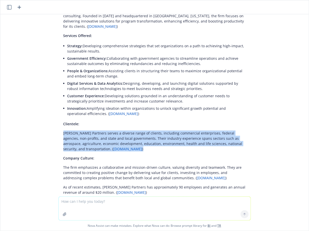
click at [91, 131] on p "[PERSON_NAME] Partners serves a diverse range of clients, including commercial …" at bounding box center [154, 141] width 182 height 21
click at [94, 131] on p "[PERSON_NAME] Partners serves a diverse range of clients, including commercial …" at bounding box center [154, 141] width 182 height 21
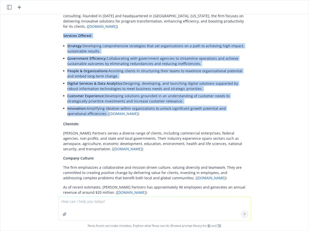
drag, startPoint x: 63, startPoint y: 30, endPoint x: 86, endPoint y: 109, distance: 82.2
click at [86, 109] on div "[PERSON_NAME] Partners is a mission-driven professional services firm specializ…" at bounding box center [154, 101] width 192 height 191
click at [93, 81] on span "Digital Services & Data Analytics:" at bounding box center [95, 83] width 56 height 5
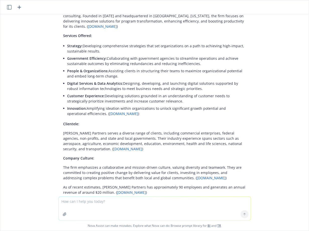
click at [55, 49] on div "[PERSON_NAME] Partners is a mission-driven professional services firm specializ…" at bounding box center [154, 106] width 200 height 200
click at [79, 69] on span "People & Organizations:" at bounding box center [87, 71] width 41 height 5
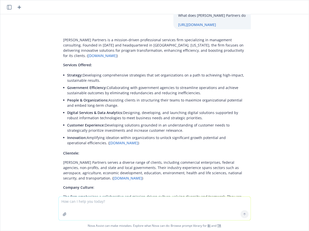
scroll to position [4, 0]
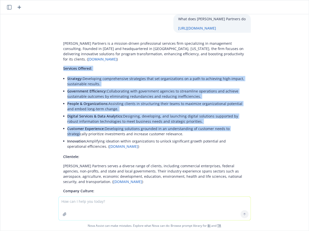
drag, startPoint x: 63, startPoint y: 63, endPoint x: 79, endPoint y: 127, distance: 66.2
click at [79, 127] on div "[PERSON_NAME] Partners is a mission-driven professional services firm specializ…" at bounding box center [154, 134] width 192 height 191
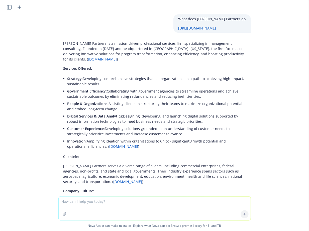
click at [85, 92] on p "Government Efficiency: Collaborating with government agencies to streamline ope…" at bounding box center [156, 94] width 178 height 11
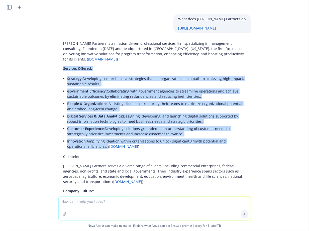
drag, startPoint x: 86, startPoint y: 142, endPoint x: 61, endPoint y: 61, distance: 84.1
click at [61, 61] on div "[PERSON_NAME] Partners is a mission-driven professional services firm specializ…" at bounding box center [154, 134] width 192 height 191
click at [66, 70] on div "[PERSON_NAME] Partners is a mission-driven professional services firm specializ…" at bounding box center [154, 134] width 192 height 191
drag, startPoint x: 63, startPoint y: 64, endPoint x: 86, endPoint y: 139, distance: 79.3
click at [86, 139] on div "[PERSON_NAME] Partners is a mission-driven professional services firm specializ…" at bounding box center [154, 134] width 192 height 191
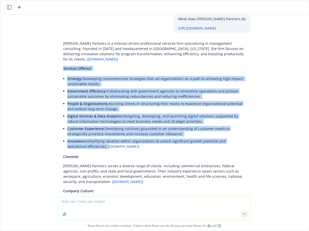
click at [72, 82] on li "Strategy: Developing comprehensive strategies that set organizations on a path …" at bounding box center [156, 81] width 178 height 13
drag, startPoint x: 63, startPoint y: 63, endPoint x: 86, endPoint y: 141, distance: 81.7
click at [86, 141] on div "[PERSON_NAME] Partners is a mission-driven professional services firm specializ…" at bounding box center [154, 134] width 192 height 191
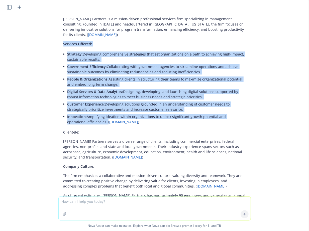
scroll to position [32, 0]
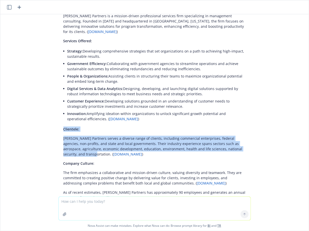
drag, startPoint x: 64, startPoint y: 123, endPoint x: 250, endPoint y: 144, distance: 187.6
click at [250, 144] on div "[PERSON_NAME] Partners is a mission-driven professional services firm specializ…" at bounding box center [154, 106] width 192 height 191
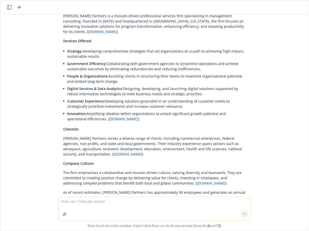
click at [150, 116] on p "Innovation: Amplifying ideation within organizations to unlock significant grow…" at bounding box center [156, 116] width 178 height 11
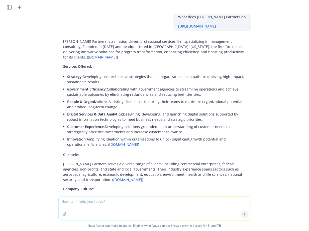
scroll to position [0, 0]
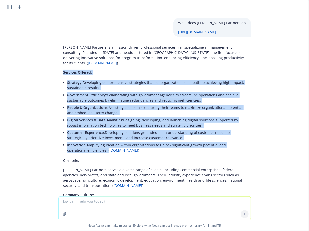
drag, startPoint x: 63, startPoint y: 68, endPoint x: 86, endPoint y: 147, distance: 82.3
click at [86, 147] on div "[PERSON_NAME] Partners is a mission-driven professional services firm specializ…" at bounding box center [154, 138] width 192 height 191
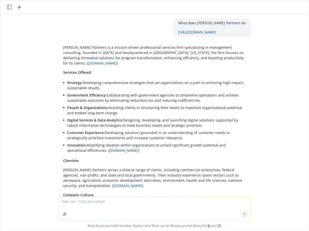
click at [78, 81] on p "Strategy: Developing comprehensive strategies that set organizations on a path …" at bounding box center [156, 85] width 178 height 11
drag, startPoint x: 66, startPoint y: 77, endPoint x: 181, endPoint y: 135, distance: 129.1
click at [181, 135] on div "[PERSON_NAME] Partners is a mission-driven professional services firm specializ…" at bounding box center [154, 138] width 192 height 191
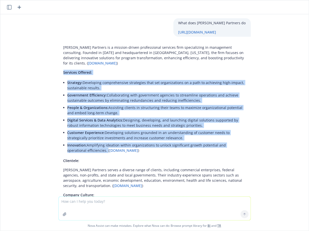
drag, startPoint x: 63, startPoint y: 67, endPoint x: 86, endPoint y: 146, distance: 82.0
click at [86, 146] on div "[PERSON_NAME] Partners is a mission-driven professional services firm specializ…" at bounding box center [154, 138] width 192 height 191
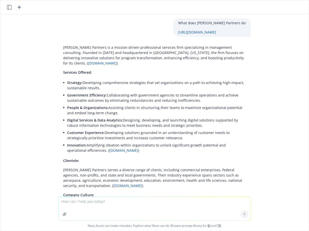
click at [86, 146] on p "Innovation: Amplifying ideation within organizations to unlock significant grow…" at bounding box center [156, 148] width 178 height 11
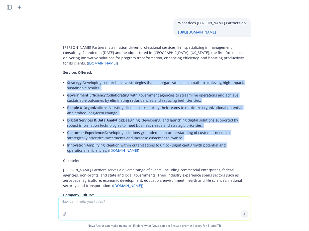
drag, startPoint x: 86, startPoint y: 145, endPoint x: 68, endPoint y: 74, distance: 73.9
click at [63, 68] on div "[PERSON_NAME] Partners is a mission-driven professional services firm specializ…" at bounding box center [154, 138] width 192 height 191
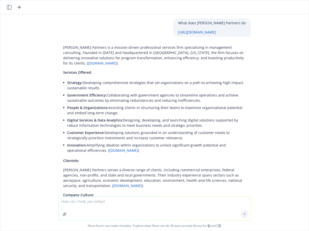
click at [63, 67] on div "[PERSON_NAME] Partners is a mission-driven professional services firm specializ…" at bounding box center [154, 138] width 192 height 191
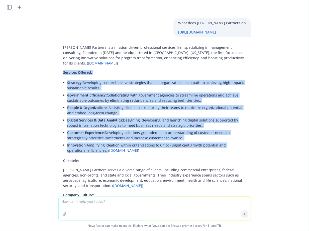
drag, startPoint x: 64, startPoint y: 66, endPoint x: 86, endPoint y: 145, distance: 82.0
click at [86, 145] on div "[PERSON_NAME] Partners is a mission-driven professional services firm specializ…" at bounding box center [154, 138] width 192 height 191
click at [86, 146] on p "Innovation: Amplifying ideation within organizations to unlock significant grow…" at bounding box center [156, 148] width 178 height 11
drag, startPoint x: 86, startPoint y: 145, endPoint x: 55, endPoint y: 66, distance: 85.6
click at [55, 65] on div "[PERSON_NAME] Partners is a mission-driven professional services firm specializ…" at bounding box center [154, 143] width 200 height 200
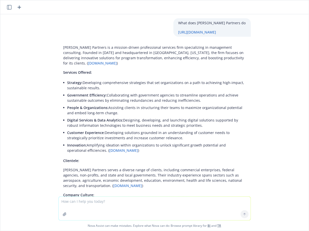
click at [74, 70] on span "Services Offered:" at bounding box center [77, 72] width 29 height 5
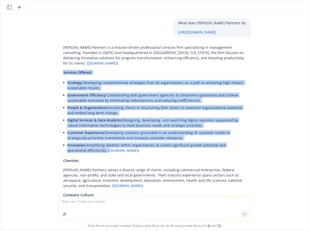
drag, startPoint x: 63, startPoint y: 67, endPoint x: 86, endPoint y: 144, distance: 80.1
click at [86, 144] on div "[PERSON_NAME] Partners is a mission-driven professional services firm specializ…" at bounding box center [154, 138] width 192 height 191
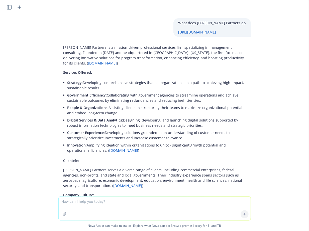
click at [67, 95] on div "[PERSON_NAME] Partners is a mission-driven professional services firm specializ…" at bounding box center [154, 138] width 192 height 191
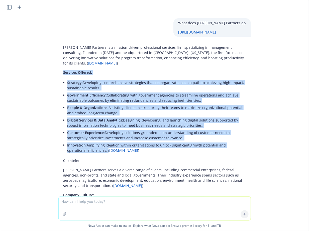
drag, startPoint x: 63, startPoint y: 67, endPoint x: 86, endPoint y: 146, distance: 82.1
click at [86, 146] on div "[PERSON_NAME] Partners is a mission-driven professional services firm specializ…" at bounding box center [154, 138] width 192 height 191
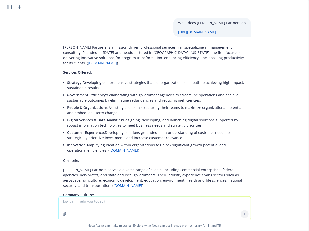
click at [86, 147] on p "Innovation: Amplifying ideation within organizations to unlock significant grow…" at bounding box center [156, 148] width 178 height 11
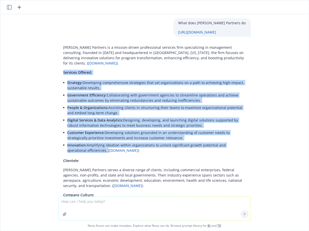
drag, startPoint x: 86, startPoint y: 145, endPoint x: 57, endPoint y: 64, distance: 86.3
click at [57, 64] on div "[PERSON_NAME] Partners is a mission-driven professional services firm specializ…" at bounding box center [154, 143] width 200 height 200
drag, startPoint x: 61, startPoint y: 66, endPoint x: 86, endPoint y: 146, distance: 84.5
click at [86, 146] on div "[PERSON_NAME] Partners is a mission-driven professional services firm specializ…" at bounding box center [154, 138] width 192 height 191
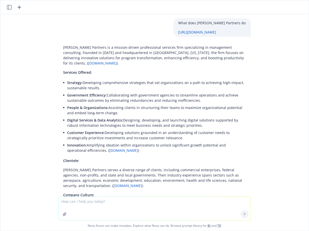
click at [85, 151] on div "[PERSON_NAME] Partners is a mission-driven professional services firm specializ…" at bounding box center [154, 138] width 192 height 191
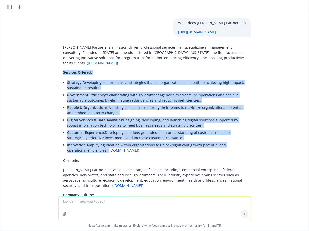
drag, startPoint x: 63, startPoint y: 66, endPoint x: 86, endPoint y: 146, distance: 83.5
click at [86, 146] on div "[PERSON_NAME] Partners is a mission-driven professional services firm specializ…" at bounding box center [154, 138] width 192 height 191
click at [86, 146] on p "Innovation: Amplifying ideation within organizations to unlock significant grow…" at bounding box center [156, 148] width 178 height 11
drag, startPoint x: 86, startPoint y: 146, endPoint x: 54, endPoint y: 67, distance: 85.6
click at [54, 67] on div "[PERSON_NAME] Partners is a mission-driven professional services firm specializ…" at bounding box center [154, 143] width 200 height 200
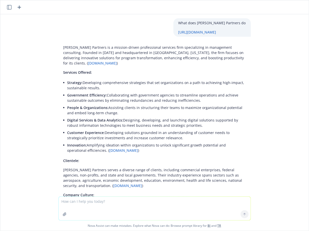
click at [63, 73] on div "[PERSON_NAME] Partners is a mission-driven professional services firm specializ…" at bounding box center [154, 138] width 192 height 191
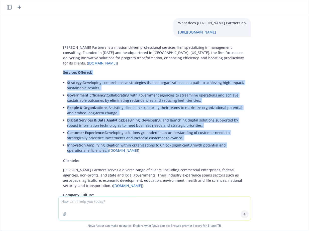
drag, startPoint x: 63, startPoint y: 67, endPoint x: 86, endPoint y: 144, distance: 80.2
click at [86, 144] on div "[PERSON_NAME] Partners is a mission-driven professional services firm specializ…" at bounding box center [154, 138] width 192 height 191
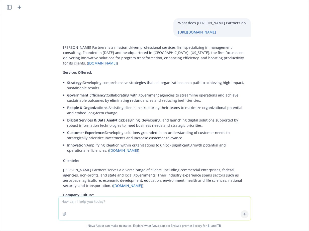
click at [83, 143] on span "Innovation:" at bounding box center [77, 145] width 20 height 5
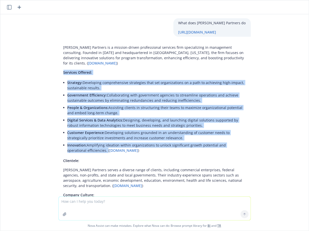
drag, startPoint x: 86, startPoint y: 146, endPoint x: 46, endPoint y: 63, distance: 92.1
click at [46, 63] on div "What does [PERSON_NAME] Partners do [URL][DOMAIN_NAME] [PERSON_NAME] Partners i…" at bounding box center [154, 105] width 308 height 182
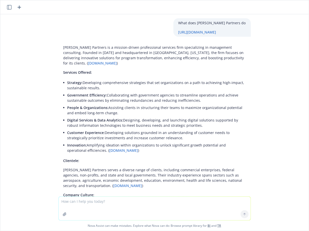
click at [61, 78] on div "[PERSON_NAME] Partners is a mission-driven professional services firm specializ…" at bounding box center [154, 138] width 192 height 191
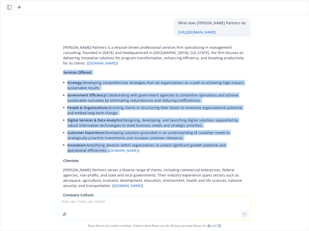
drag, startPoint x: 63, startPoint y: 67, endPoint x: 86, endPoint y: 144, distance: 81.1
click at [86, 144] on div "[PERSON_NAME] Partners is a mission-driven professional services firm specializ…" at bounding box center [154, 138] width 192 height 191
click at [86, 144] on p "Innovation: Amplifying ideation within organizations to unlock significant grow…" at bounding box center [156, 148] width 178 height 11
drag, startPoint x: 86, startPoint y: 145, endPoint x: 60, endPoint y: 63, distance: 86.1
click at [60, 63] on div "[PERSON_NAME] Partners is a mission-driven professional services firm specializ…" at bounding box center [154, 138] width 192 height 191
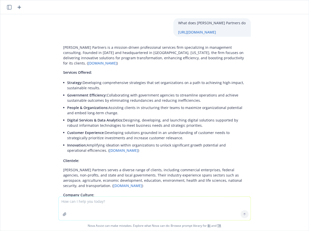
click at [60, 66] on div "[PERSON_NAME] Partners is a mission-driven professional services firm specializ…" at bounding box center [154, 138] width 192 height 191
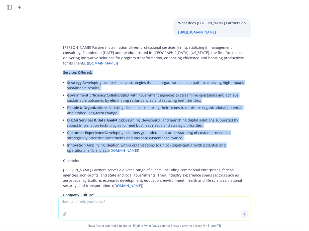
drag, startPoint x: 63, startPoint y: 66, endPoint x: 86, endPoint y: 145, distance: 82.8
click at [86, 145] on div "[PERSON_NAME] Partners is a mission-driven professional services firm specializ…" at bounding box center [154, 138] width 192 height 191
click at [86, 145] on p "Innovation: Amplifying ideation within organizations to unlock significant grow…" at bounding box center [156, 148] width 178 height 11
drag, startPoint x: 86, startPoint y: 145, endPoint x: 55, endPoint y: 64, distance: 86.9
click at [55, 64] on div "[PERSON_NAME] Partners is a mission-driven professional services firm specializ…" at bounding box center [154, 143] width 200 height 200
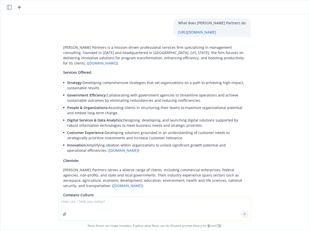
click at [60, 70] on div "[PERSON_NAME] Partners is a mission-driven professional services firm specializ…" at bounding box center [154, 138] width 192 height 191
click at [63, 67] on div "[PERSON_NAME] Partners is a mission-driven professional services firm specializ…" at bounding box center [154, 138] width 192 height 191
click at [67, 79] on li "Strategy: Developing comprehensive strategies that set organizations on a path …" at bounding box center [156, 85] width 178 height 13
drag, startPoint x: 67, startPoint y: 77, endPoint x: 194, endPoint y: 131, distance: 138.1
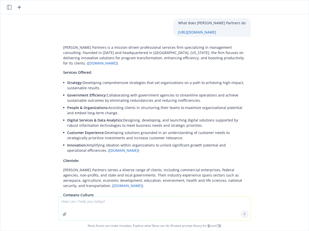
click at [195, 131] on ul "Strategy: Developing comprehensive strategies that set organizations on a path …" at bounding box center [156, 116] width 178 height 75
click at [193, 131] on p "Customer Experience: Developing solutions grounded in an understanding of custo…" at bounding box center [156, 135] width 178 height 11
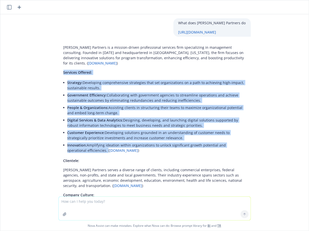
drag, startPoint x: 86, startPoint y: 145, endPoint x: 62, endPoint y: 69, distance: 80.3
click at [62, 69] on div "[PERSON_NAME] Partners is a mission-driven professional services firm specializ…" at bounding box center [154, 138] width 192 height 191
drag, startPoint x: 62, startPoint y: 67, endPoint x: 86, endPoint y: 145, distance: 81.0
click at [86, 145] on div "[PERSON_NAME] Partners is a mission-driven professional services firm specializ…" at bounding box center [154, 138] width 192 height 191
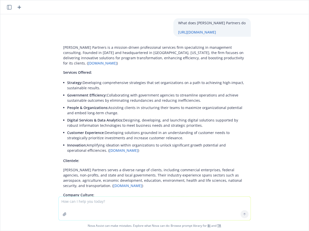
click at [89, 133] on p "Customer Experience: Developing solutions grounded in an understanding of custo…" at bounding box center [156, 135] width 178 height 11
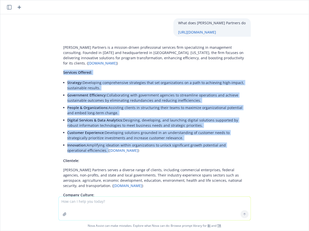
drag, startPoint x: 64, startPoint y: 67, endPoint x: 87, endPoint y: 145, distance: 81.3
click at [87, 145] on div "[PERSON_NAME] Partners is a mission-driven professional services firm specializ…" at bounding box center [154, 138] width 192 height 191
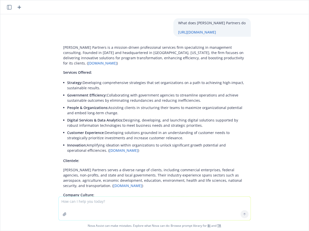
click at [83, 120] on p "Digital Services & Data Analytics: Designing, developing, and launching digital…" at bounding box center [156, 123] width 178 height 11
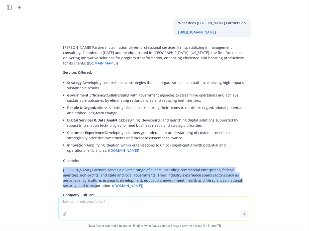
drag, startPoint x: 63, startPoint y: 164, endPoint x: 248, endPoint y: 173, distance: 185.2
click at [248, 173] on div "[PERSON_NAME] Partners is a mission-driven professional services firm specializ…" at bounding box center [154, 138] width 192 height 191
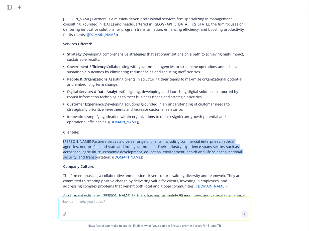
scroll to position [30, 0]
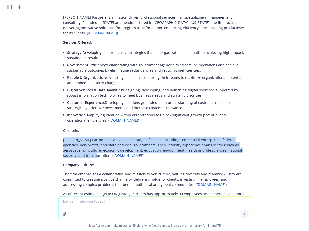
click at [125, 146] on p "[PERSON_NAME] Partners serves a diverse range of clients, including commercial …" at bounding box center [154, 147] width 182 height 21
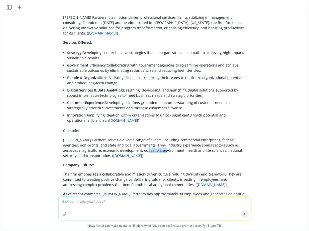
click at [125, 146] on p "[PERSON_NAME] Partners serves a diverse range of clients, including commercial …" at bounding box center [154, 147] width 182 height 21
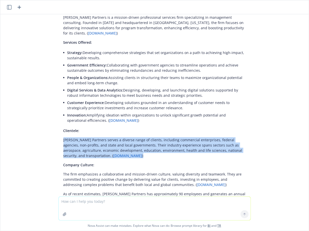
click at [125, 146] on p "[PERSON_NAME] Partners serves a diverse range of clients, including commercial …" at bounding box center [154, 147] width 182 height 21
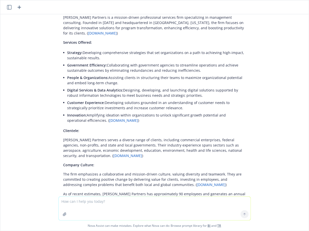
click at [108, 142] on p "[PERSON_NAME] Partners serves a diverse range of clients, including commercial …" at bounding box center [154, 147] width 182 height 21
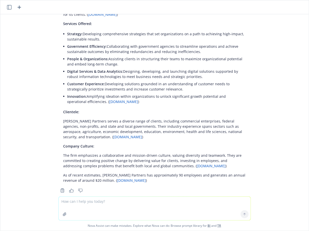
scroll to position [53, 0]
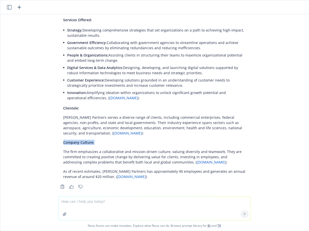
drag, startPoint x: 62, startPoint y: 135, endPoint x: 234, endPoint y: 137, distance: 172.7
click at [235, 137] on div "[PERSON_NAME] Partners is a mission-driven professional services firm specializ…" at bounding box center [154, 85] width 192 height 191
click at [140, 121] on p "[PERSON_NAME] Partners serves a diverse range of clients, including commercial …" at bounding box center [154, 125] width 182 height 21
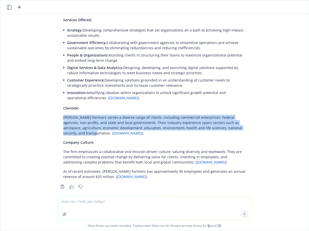
drag, startPoint x: 63, startPoint y: 112, endPoint x: 253, endPoint y: 122, distance: 189.5
click at [253, 122] on div "[PERSON_NAME] Partners is a mission-driven professional services firm specializ…" at bounding box center [154, 90] width 200 height 200
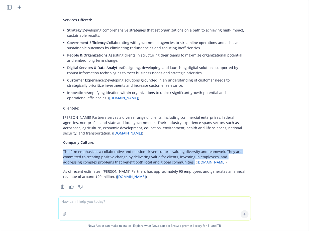
drag, startPoint x: 63, startPoint y: 145, endPoint x: 172, endPoint y: 158, distance: 109.1
click at [172, 158] on p "The firm emphasizes a collaborative and mission-driven culture, valuing diversi…" at bounding box center [154, 157] width 182 height 16
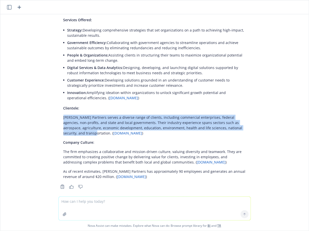
drag, startPoint x: 64, startPoint y: 111, endPoint x: 250, endPoint y: 122, distance: 186.3
click at [250, 122] on div "[PERSON_NAME] Partners is a mission-driven professional services firm specializ…" at bounding box center [154, 85] width 192 height 191
click at [132, 115] on p "[PERSON_NAME] Partners serves a diverse range of clients, including commercial …" at bounding box center [154, 125] width 182 height 21
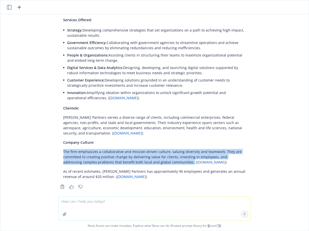
drag, startPoint x: 63, startPoint y: 145, endPoint x: 172, endPoint y: 158, distance: 109.4
click at [172, 158] on div "[PERSON_NAME] Partners is a mission-driven professional services firm specializ…" at bounding box center [154, 85] width 192 height 191
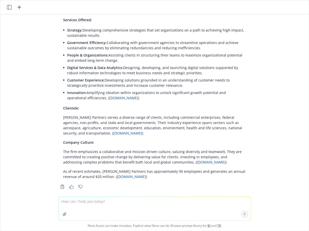
click at [156, 155] on p "The firm emphasizes a collaborative and mission-driven culture, valuing diversi…" at bounding box center [154, 157] width 182 height 16
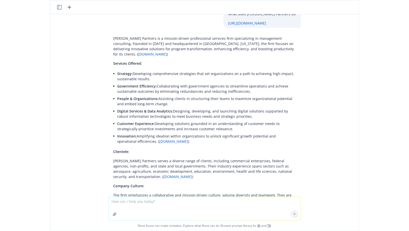
scroll to position [8, 0]
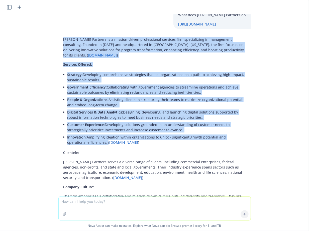
drag, startPoint x: 86, startPoint y: 137, endPoint x: 54, endPoint y: 40, distance: 102.0
click at [54, 40] on div "[PERSON_NAME] Partners is a mission-driven professional services firm specializ…" at bounding box center [154, 135] width 200 height 200
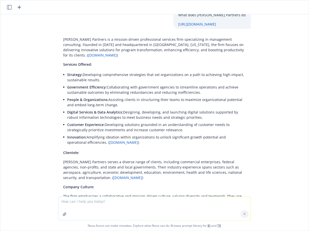
click at [71, 62] on span "Services Offered:" at bounding box center [77, 64] width 29 height 5
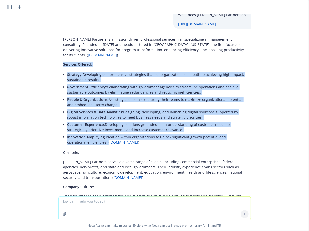
drag, startPoint x: 63, startPoint y: 58, endPoint x: 86, endPoint y: 138, distance: 83.9
click at [86, 138] on div "[PERSON_NAME] Partners is a mission-driven professional services firm specializ…" at bounding box center [154, 130] width 192 height 191
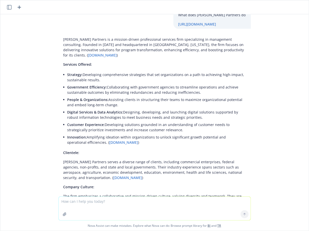
click at [65, 159] on p "[PERSON_NAME] Partners serves a diverse range of clients, including commercial …" at bounding box center [154, 169] width 182 height 21
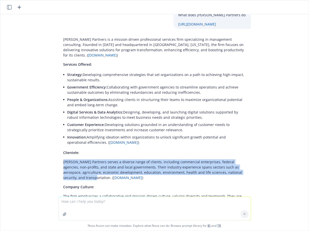
drag, startPoint x: 64, startPoint y: 157, endPoint x: 248, endPoint y: 167, distance: 185.0
click at [248, 167] on div "[PERSON_NAME] Partners is a mission-driven professional services firm specializ…" at bounding box center [154, 130] width 192 height 191
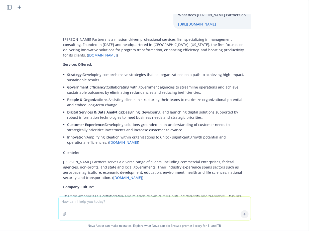
click at [228, 168] on p "[PERSON_NAME] Partners serves a diverse range of clients, including commercial …" at bounding box center [154, 169] width 182 height 21
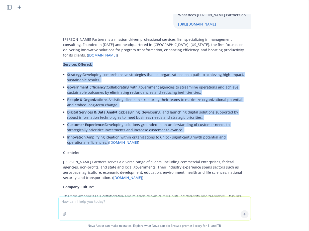
drag, startPoint x: 86, startPoint y: 138, endPoint x: 58, endPoint y: 58, distance: 84.2
click at [58, 58] on div "[PERSON_NAME] Partners is a mission-driven professional services firm specializ…" at bounding box center [154, 130] width 192 height 191
click at [79, 89] on p "Government Efficiency: Collaborating with government agencies to streamline ope…" at bounding box center [156, 90] width 178 height 11
drag, startPoint x: 64, startPoint y: 59, endPoint x: 87, endPoint y: 138, distance: 82.2
click at [87, 138] on div "[PERSON_NAME] Partners is a mission-driven professional services firm specializ…" at bounding box center [154, 130] width 192 height 191
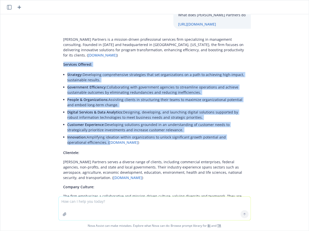
click at [109, 140] on link "[DOMAIN_NAME]" at bounding box center [123, 142] width 29 height 5
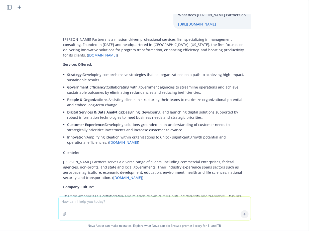
click at [122, 85] on p "Government Efficiency: Collaborating with government agencies to streamline ope…" at bounding box center [156, 90] width 178 height 11
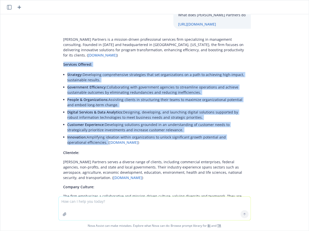
drag, startPoint x: 63, startPoint y: 58, endPoint x: 86, endPoint y: 138, distance: 83.2
click at [86, 138] on div "[PERSON_NAME] Partners is a mission-driven professional services firm specializ…" at bounding box center [154, 130] width 192 height 191
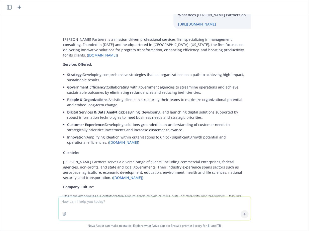
click at [64, 62] on span "Services Offered:" at bounding box center [77, 64] width 29 height 5
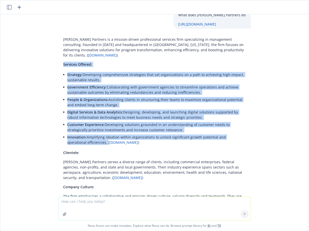
drag, startPoint x: 64, startPoint y: 60, endPoint x: 86, endPoint y: 135, distance: 78.7
click at [86, 135] on div "[PERSON_NAME] Partners is a mission-driven professional services firm specializ…" at bounding box center [154, 130] width 192 height 191
click at [81, 96] on li "People & Organizations: Assisting clients in structuring their teams to maximiz…" at bounding box center [156, 102] width 178 height 13
drag, startPoint x: 63, startPoint y: 58, endPoint x: 86, endPoint y: 136, distance: 80.8
click at [86, 136] on div "[PERSON_NAME] Partners is a mission-driven professional services firm specializ…" at bounding box center [154, 130] width 192 height 191
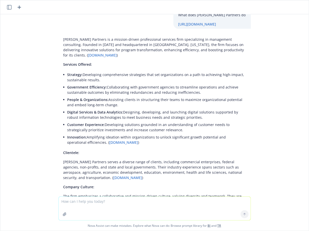
click at [77, 89] on p "Government Efficiency: Collaborating with government agencies to streamline ope…" at bounding box center [156, 90] width 178 height 11
click at [63, 58] on div "[PERSON_NAME] Partners is a mission-driven professional services firm specializ…" at bounding box center [154, 130] width 192 height 191
drag, startPoint x: 63, startPoint y: 58, endPoint x: 185, endPoint y: 127, distance: 139.7
click at [185, 127] on div "[PERSON_NAME] Partners is a mission-driven professional services firm specializ…" at bounding box center [154, 130] width 192 height 191
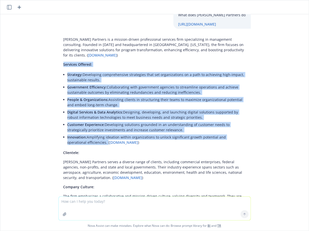
drag, startPoint x: 86, startPoint y: 137, endPoint x: 62, endPoint y: 60, distance: 81.0
click at [62, 60] on div "[PERSON_NAME] Partners is a mission-driven professional services firm specializ…" at bounding box center [154, 130] width 192 height 191
drag, startPoint x: 62, startPoint y: 58, endPoint x: 86, endPoint y: 137, distance: 82.3
click at [86, 137] on div "[PERSON_NAME] Partners is a mission-driven professional services firm specializ…" at bounding box center [154, 130] width 192 height 191
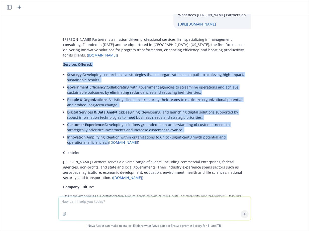
click at [98, 85] on p "Government Efficiency: Collaborating with government agencies to streamline ope…" at bounding box center [156, 90] width 178 height 11
drag, startPoint x: 63, startPoint y: 59, endPoint x: 86, endPoint y: 136, distance: 80.4
click at [86, 136] on div "[PERSON_NAME] Partners is a mission-driven professional services firm specializ…" at bounding box center [154, 130] width 192 height 191
click at [137, 63] on div "[PERSON_NAME] Partners is a mission-driven professional services firm specializ…" at bounding box center [154, 130] width 192 height 191
drag, startPoint x: 63, startPoint y: 59, endPoint x: 86, endPoint y: 135, distance: 79.3
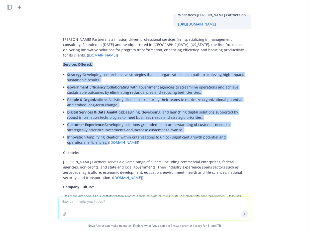
click at [86, 135] on div "[PERSON_NAME] Partners is a mission-driven professional services firm specializ…" at bounding box center [154, 130] width 192 height 191
